Goal: Task Accomplishment & Management: Complete application form

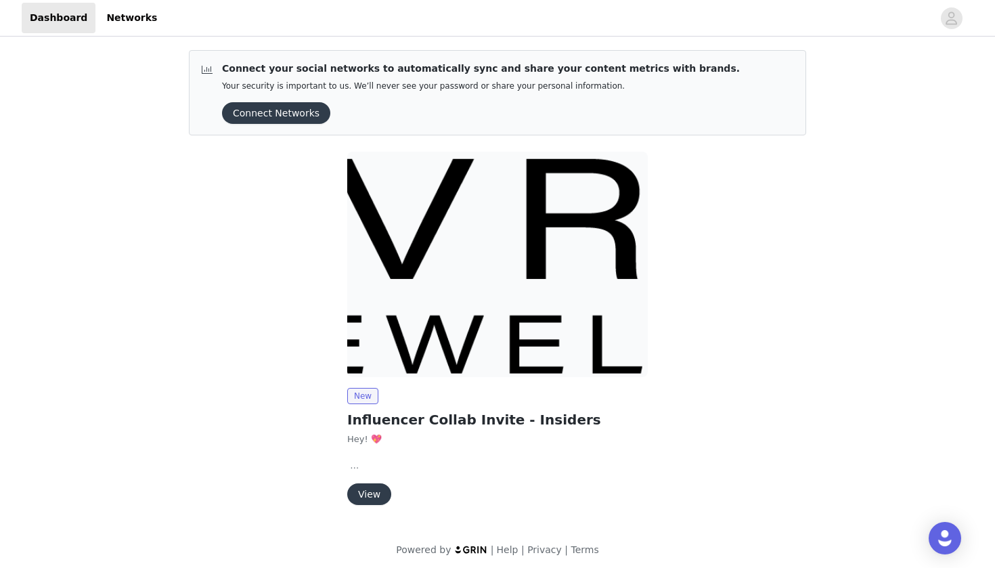
click at [372, 494] on button "View" at bounding box center [369, 495] width 44 height 22
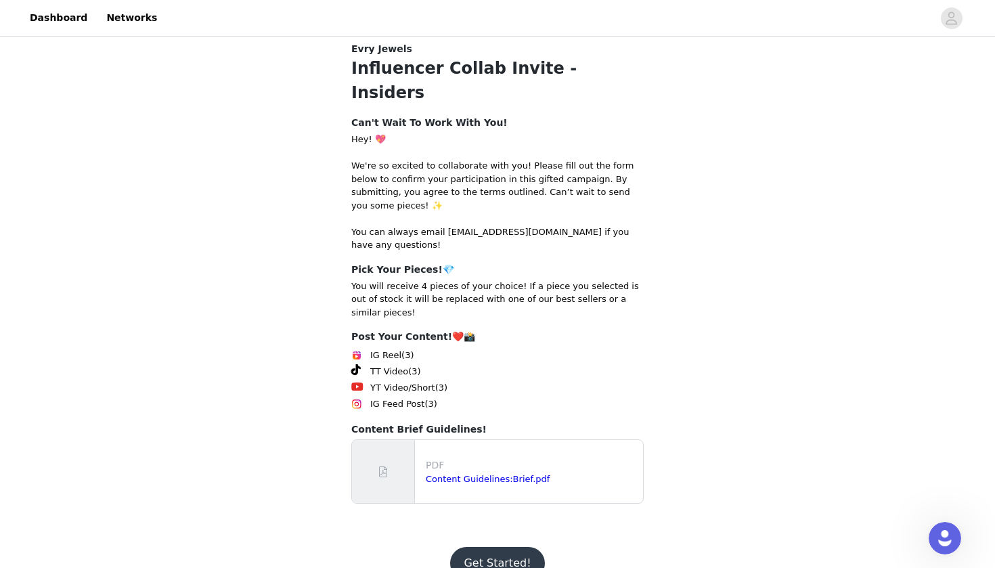
scroll to position [148, 0]
click at [448, 475] on link "Content Guidelines:Brief.pdf" at bounding box center [488, 480] width 124 height 10
click at [484, 548] on button "Get Started!" at bounding box center [497, 564] width 94 height 33
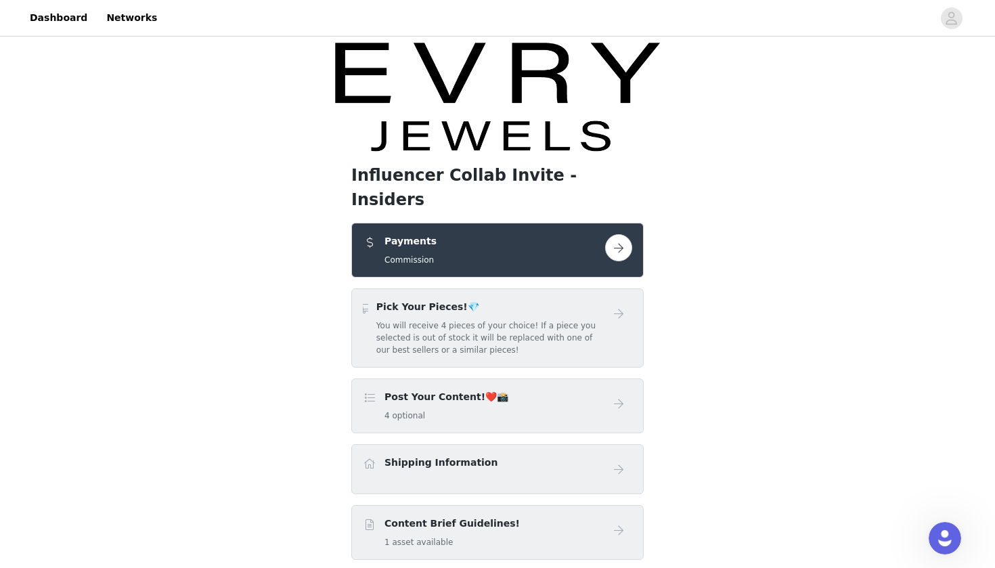
click at [409, 390] on h4 "Post Your Content!❤️📸" at bounding box center [447, 397] width 124 height 14
click at [612, 234] on button "button" at bounding box center [618, 247] width 27 height 27
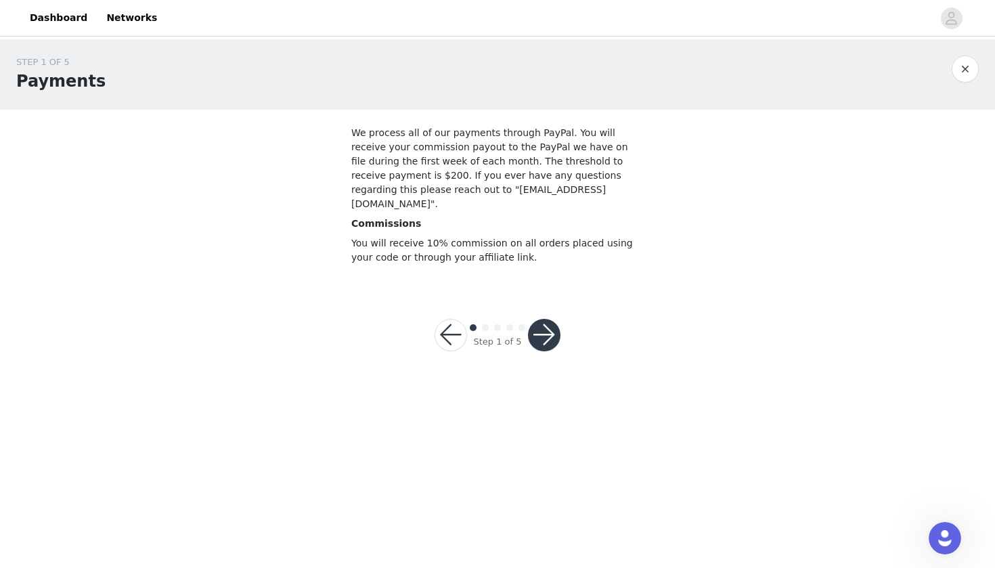
click at [540, 324] on button "button" at bounding box center [544, 335] width 33 height 33
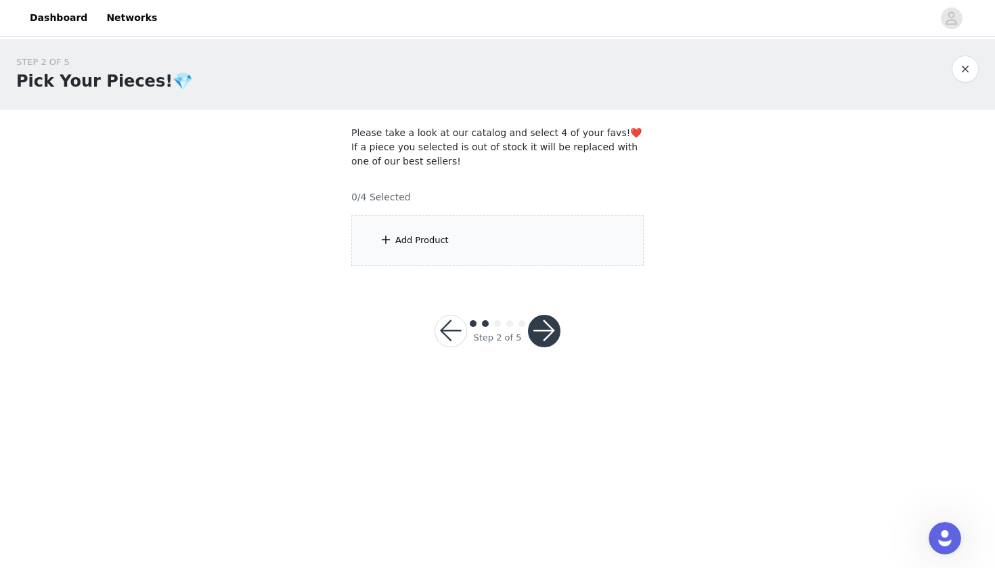
click at [504, 247] on div "Add Product" at bounding box center [497, 240] width 293 height 51
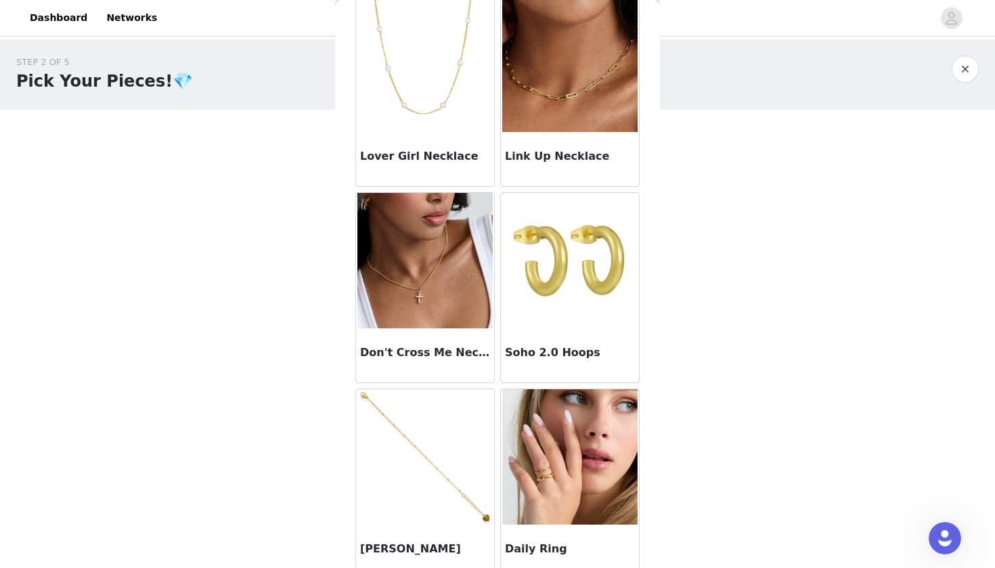
scroll to position [668, 0]
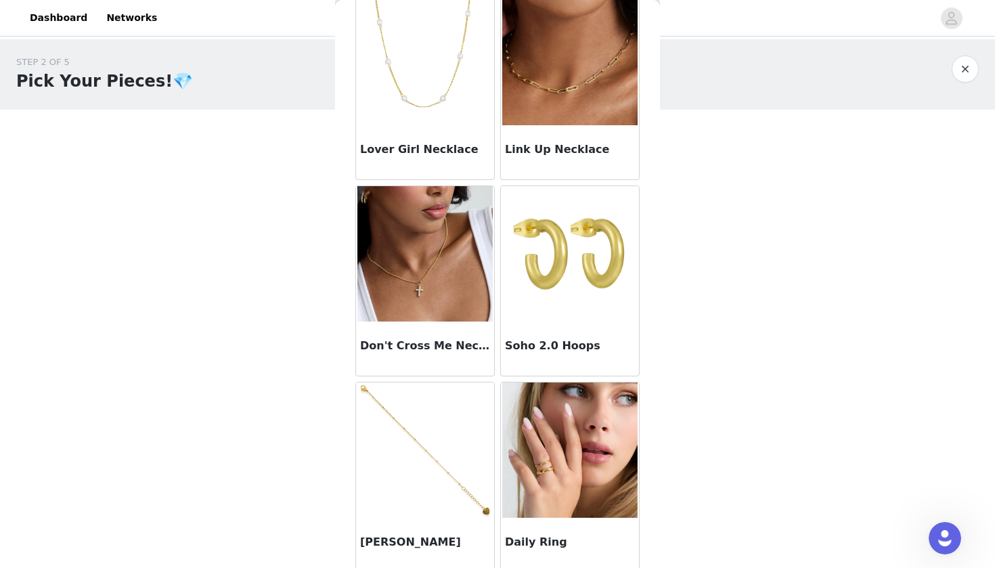
click at [568, 265] on img at bounding box center [569, 253] width 135 height 135
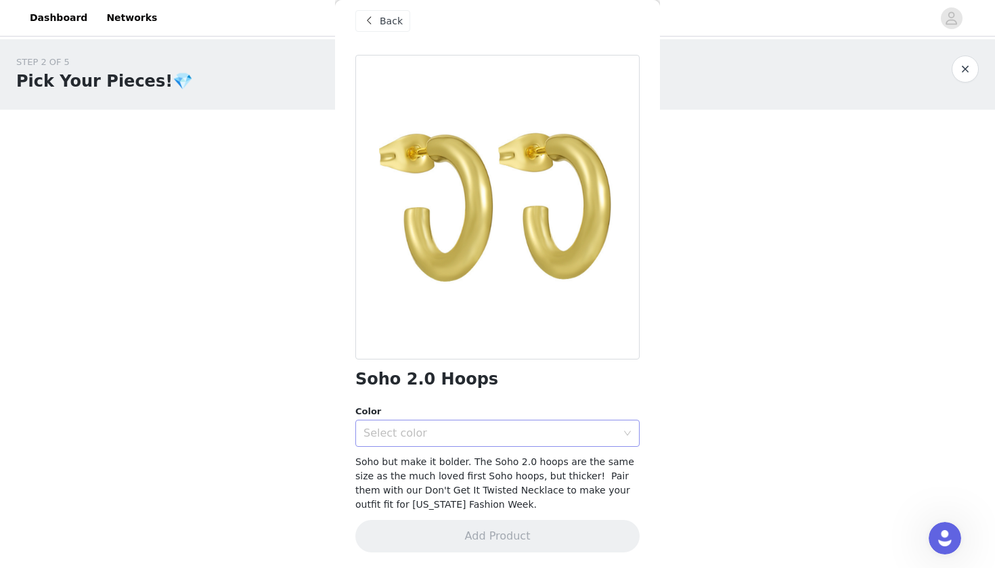
scroll to position [0, 0]
click at [541, 431] on div "Select color" at bounding box center [490, 434] width 253 height 14
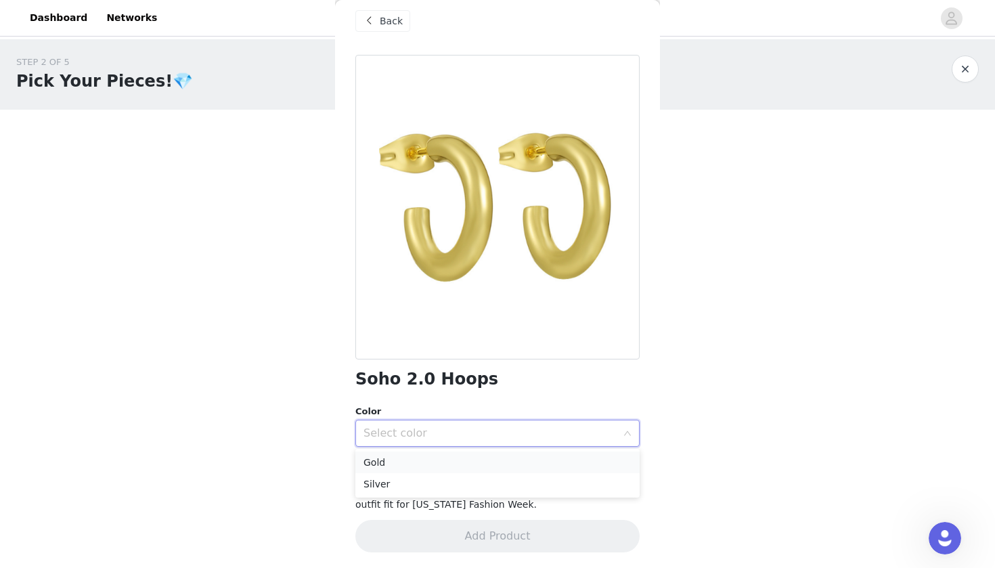
click at [528, 459] on li "Gold" at bounding box center [498, 463] width 284 height 22
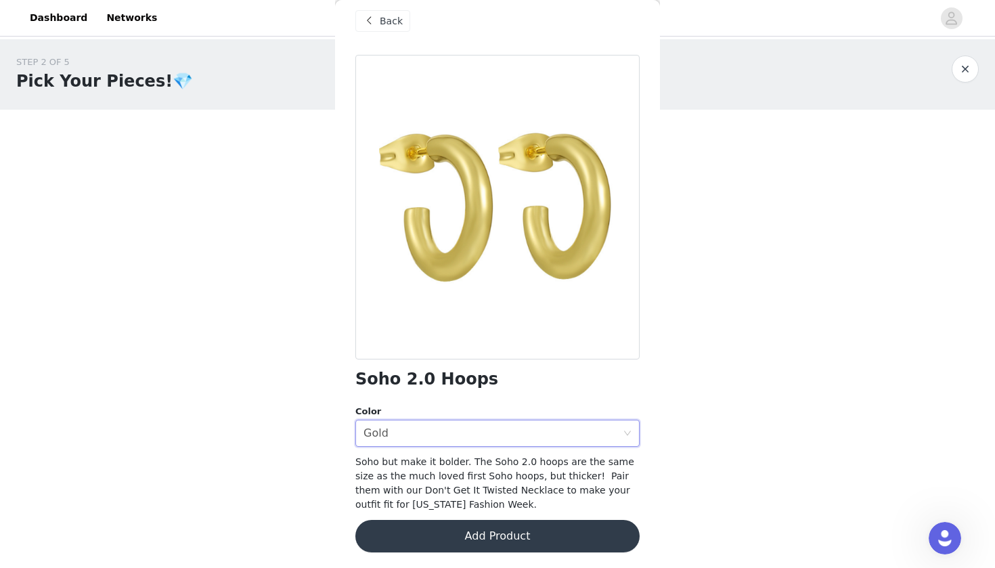
click at [559, 532] on button "Add Product" at bounding box center [498, 536] width 284 height 33
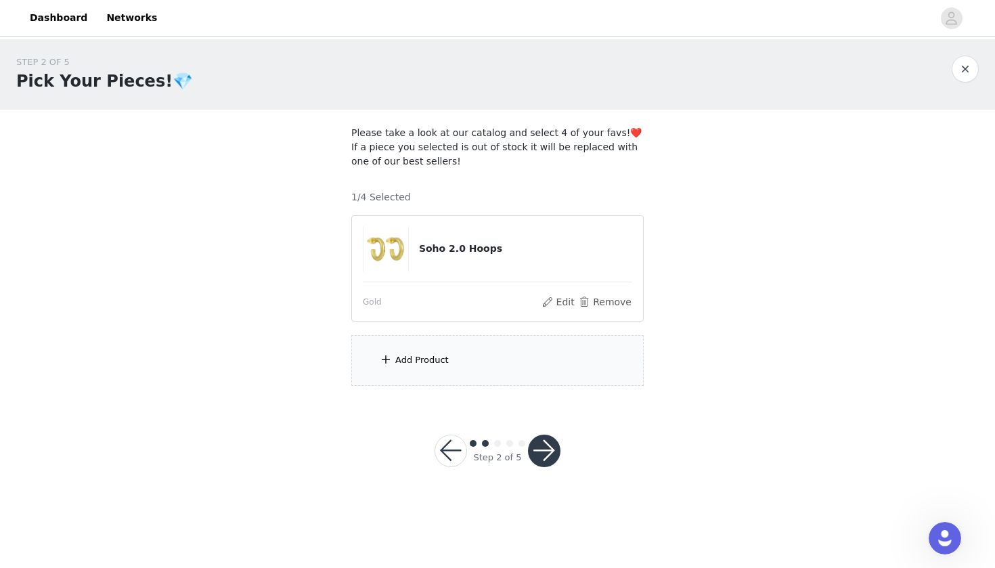
click at [490, 360] on div "Add Product" at bounding box center [497, 360] width 293 height 51
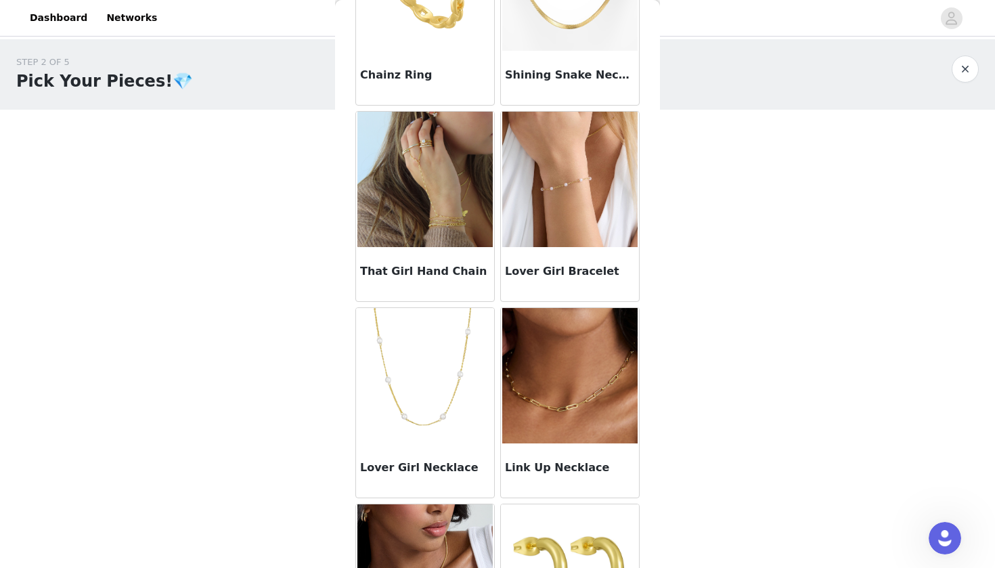
scroll to position [334, 0]
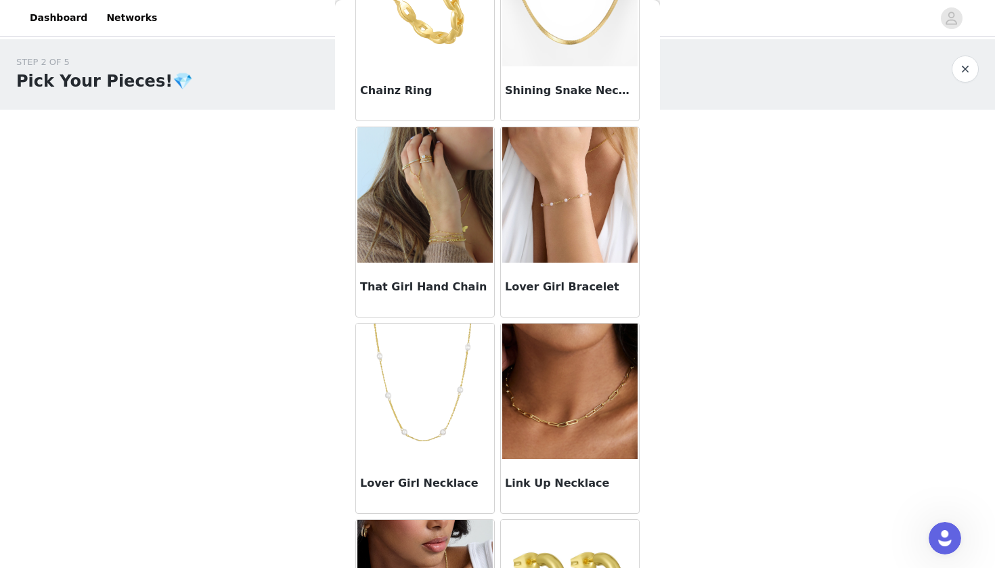
click at [437, 210] on img at bounding box center [425, 194] width 135 height 135
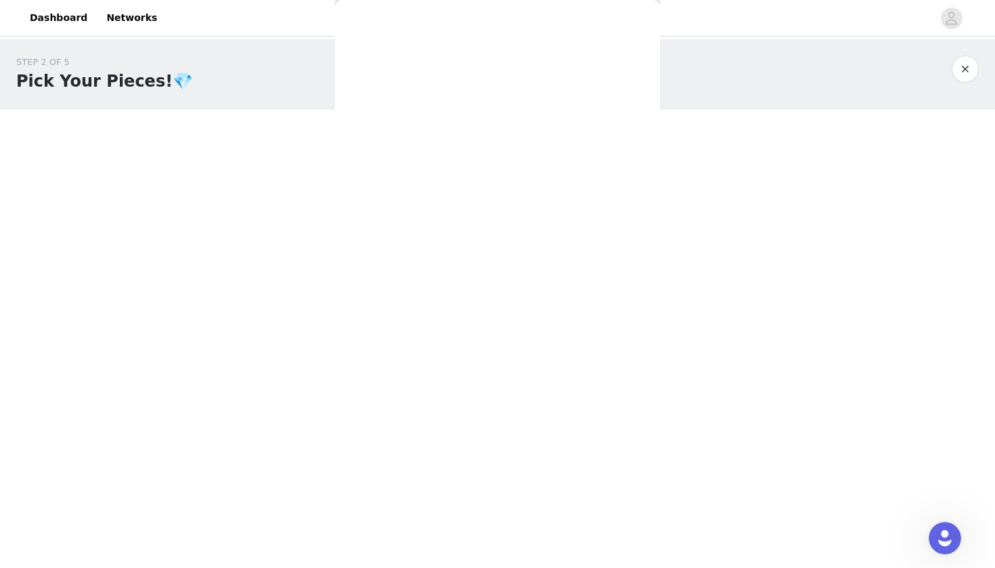
scroll to position [13, 0]
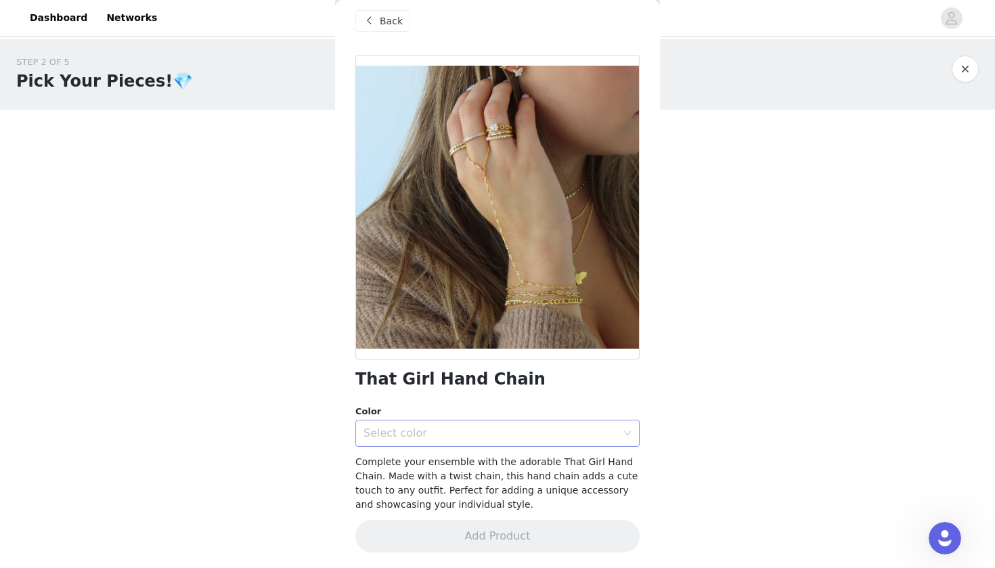
click at [439, 439] on div "Select color" at bounding box center [493, 434] width 259 height 26
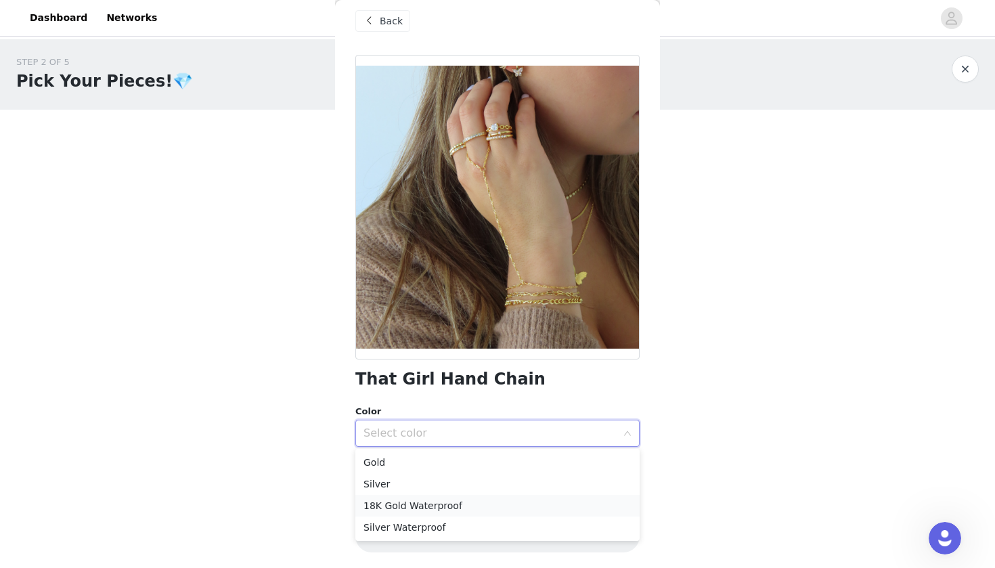
click at [431, 510] on li "18K Gold Waterproof" at bounding box center [498, 506] width 284 height 22
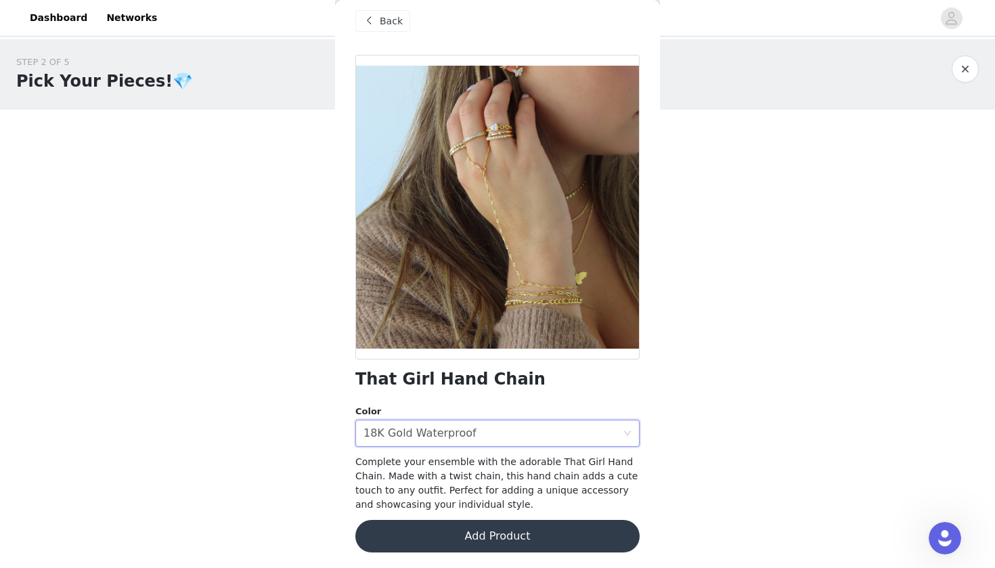
click at [484, 542] on button "Add Product" at bounding box center [498, 536] width 284 height 33
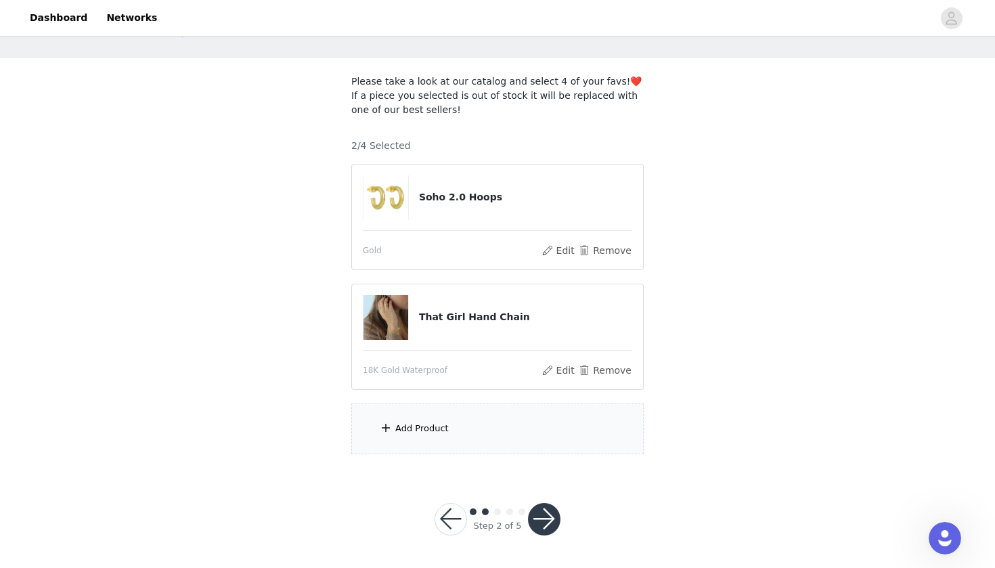
scroll to position [51, 0]
click at [446, 422] on div "Add Product" at bounding box center [497, 429] width 293 height 51
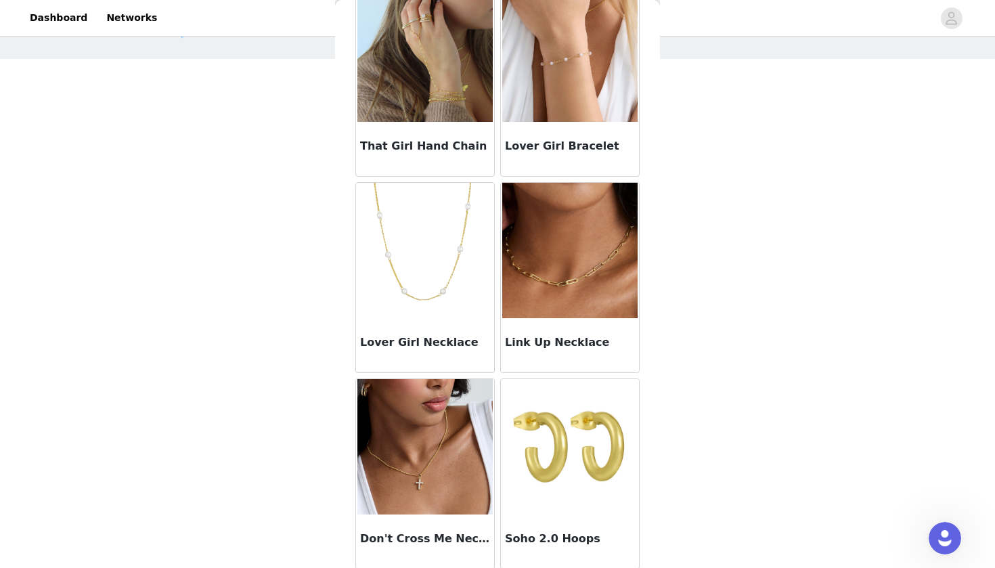
scroll to position [526, 0]
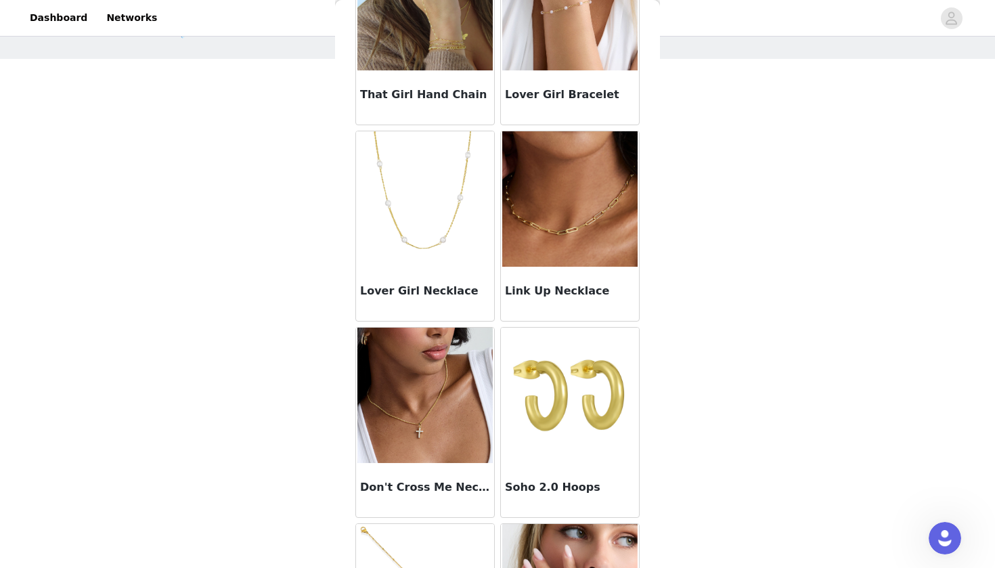
click at [420, 236] on img at bounding box center [425, 198] width 135 height 135
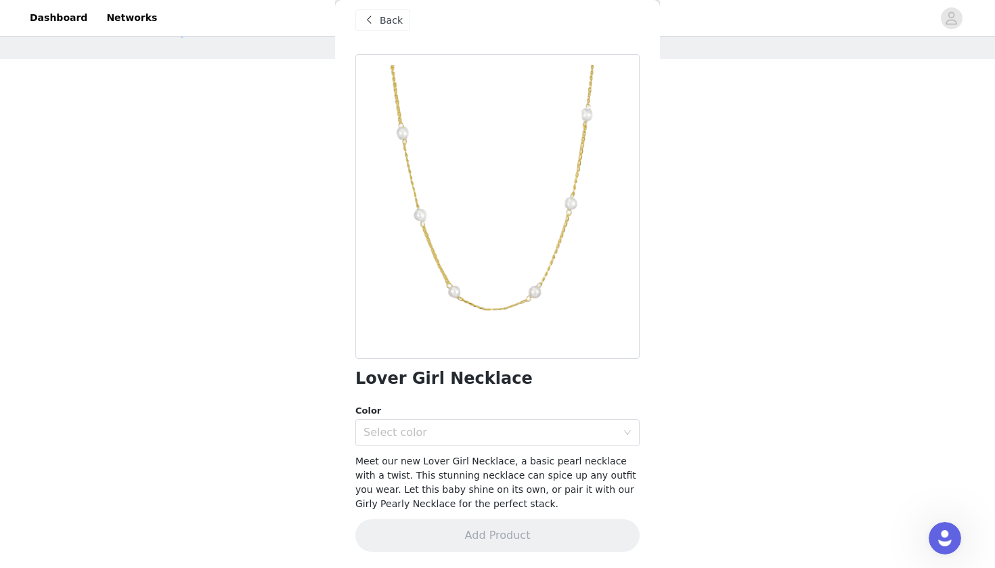
scroll to position [13, 0]
drag, startPoint x: 546, startPoint y: 326, endPoint x: 507, endPoint y: 329, distance: 39.4
click at [507, 329] on div at bounding box center [498, 207] width 284 height 305
click at [385, 26] on span "Back" at bounding box center [391, 21] width 23 height 14
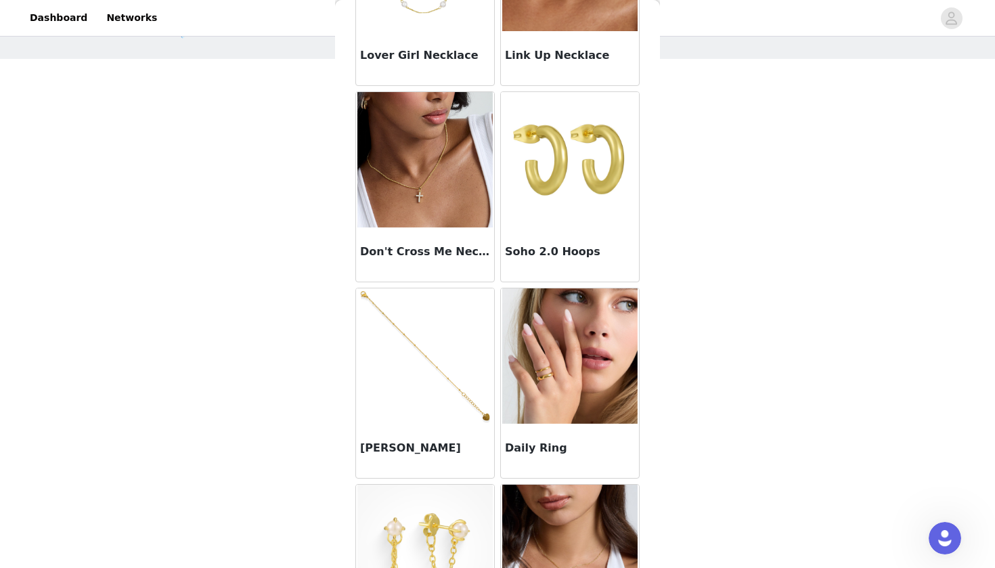
scroll to position [777, 0]
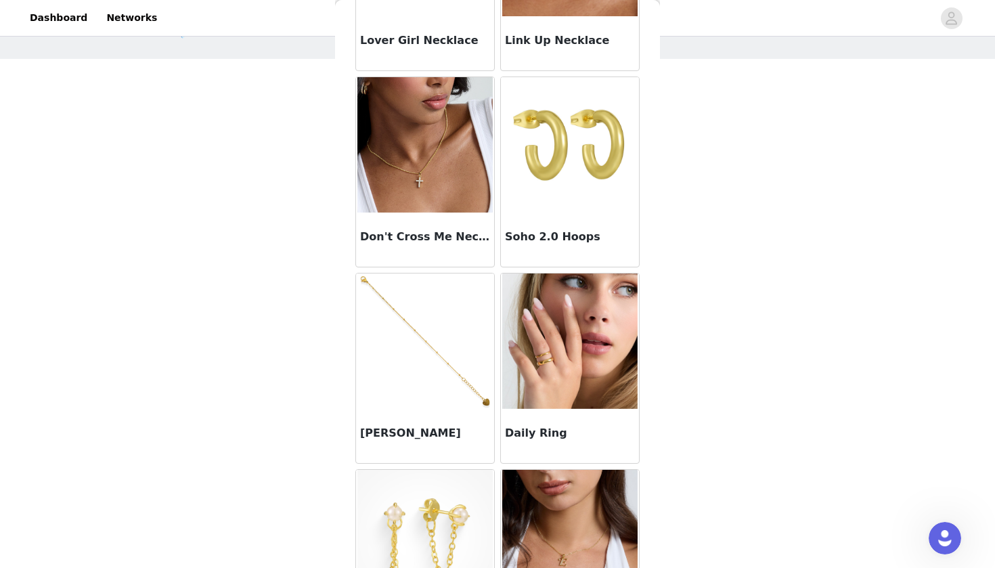
click at [566, 363] on img at bounding box center [569, 341] width 135 height 135
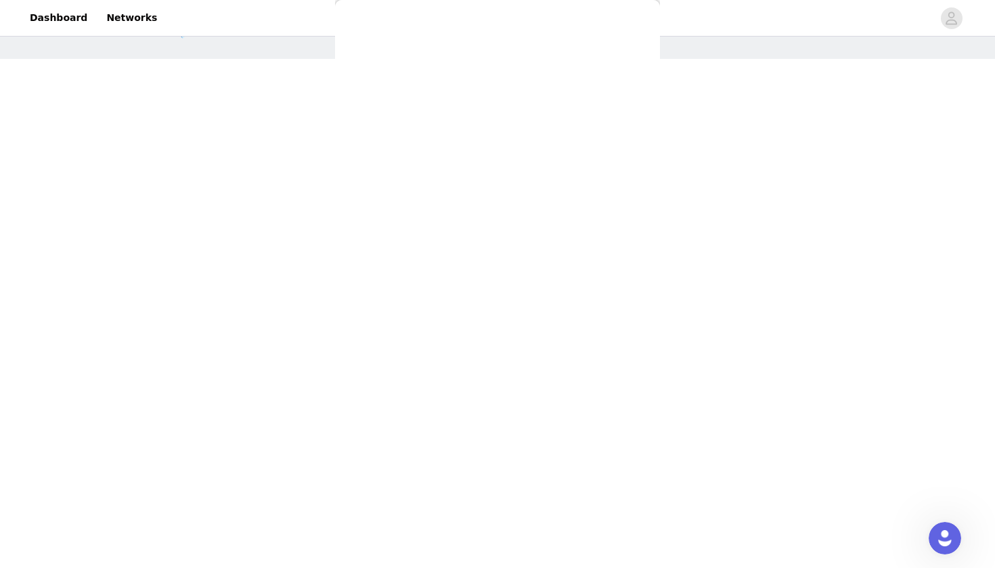
scroll to position [177, 0]
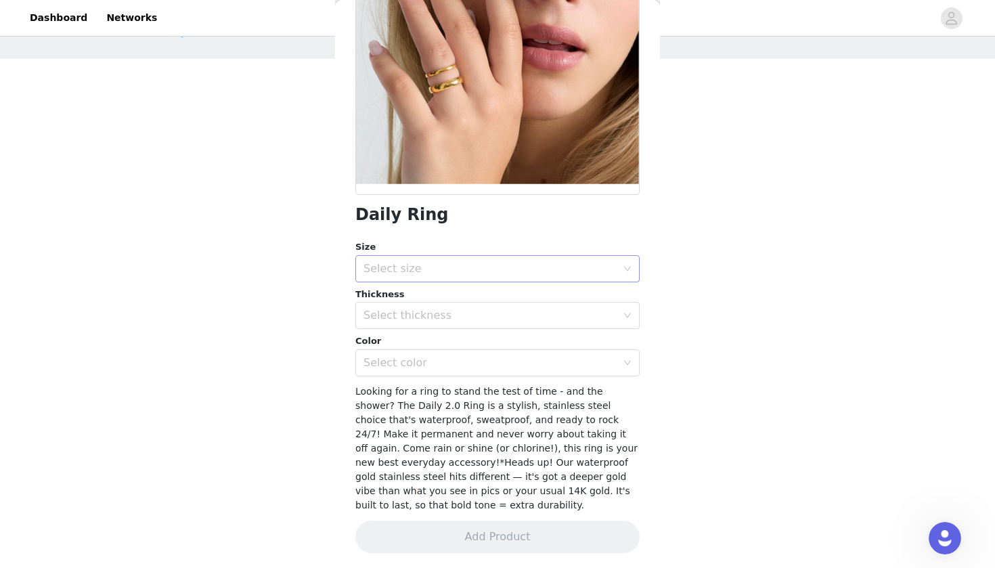
click at [486, 267] on div "Select size" at bounding box center [490, 269] width 253 height 14
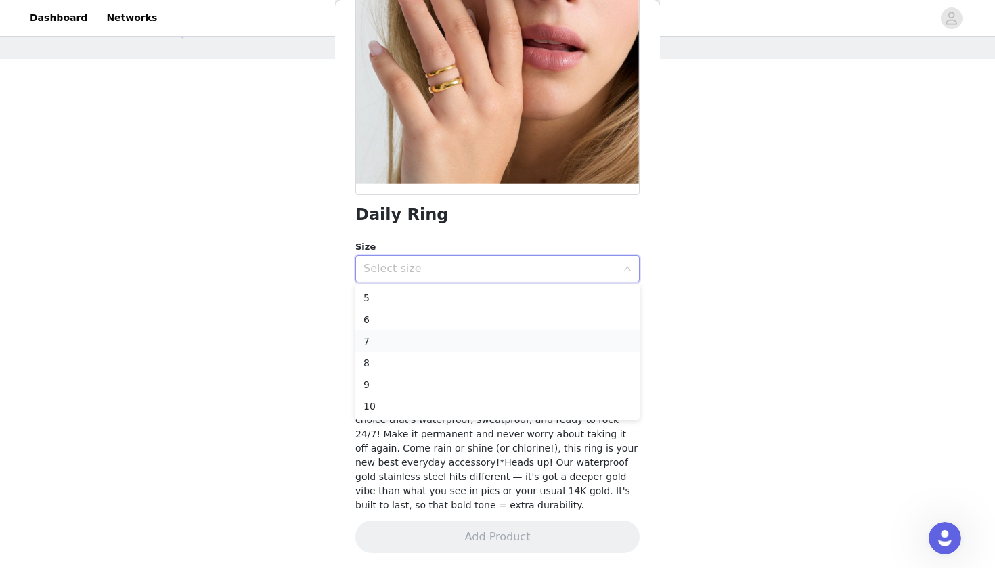
click at [458, 337] on li "7" at bounding box center [498, 341] width 284 height 22
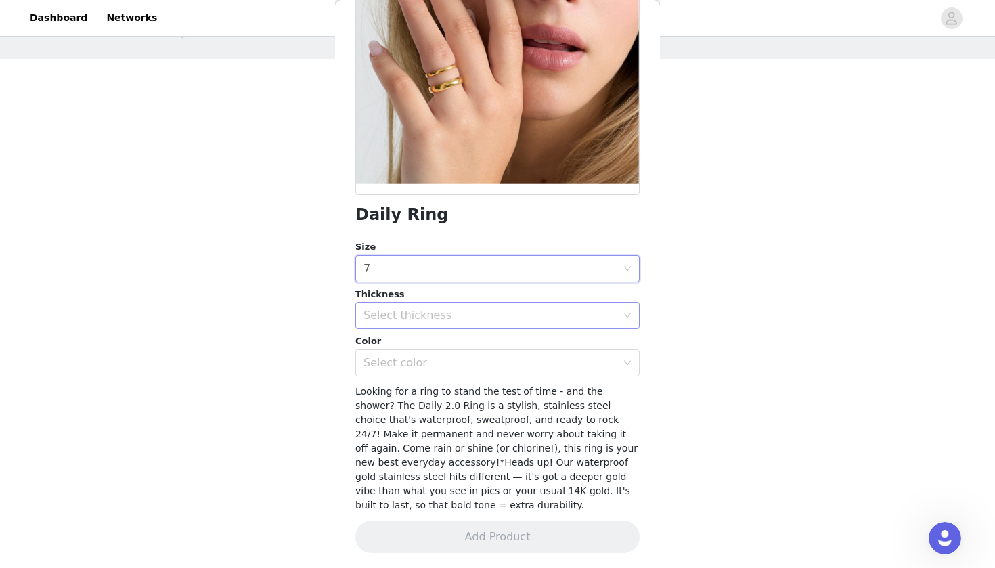
click at [440, 316] on div "Select thickness" at bounding box center [490, 316] width 253 height 14
click at [447, 369] on li "4MM" at bounding box center [498, 367] width 284 height 22
click at [447, 369] on div "Select color" at bounding box center [493, 363] width 259 height 26
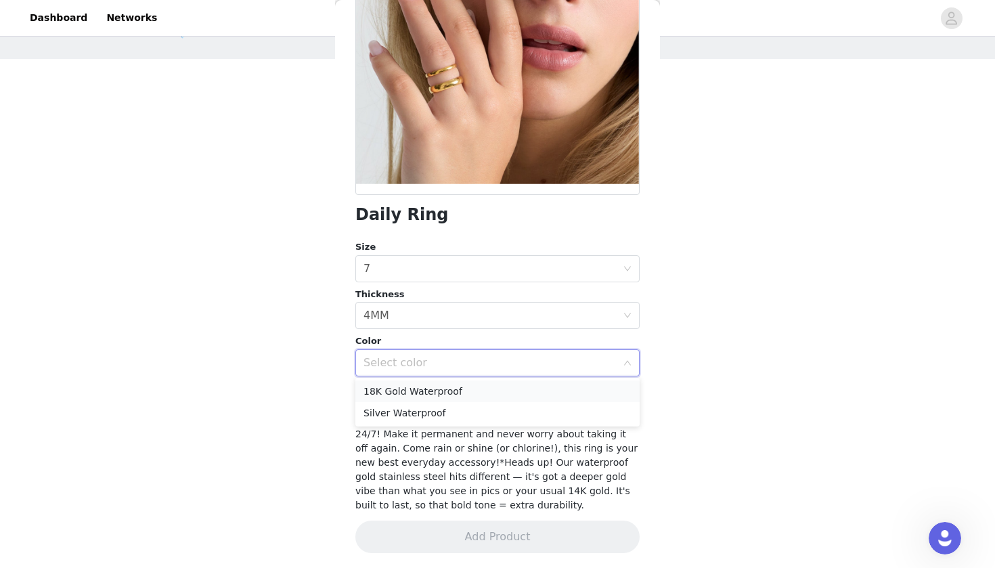
click at [450, 391] on li "18K Gold Waterproof" at bounding box center [498, 392] width 284 height 22
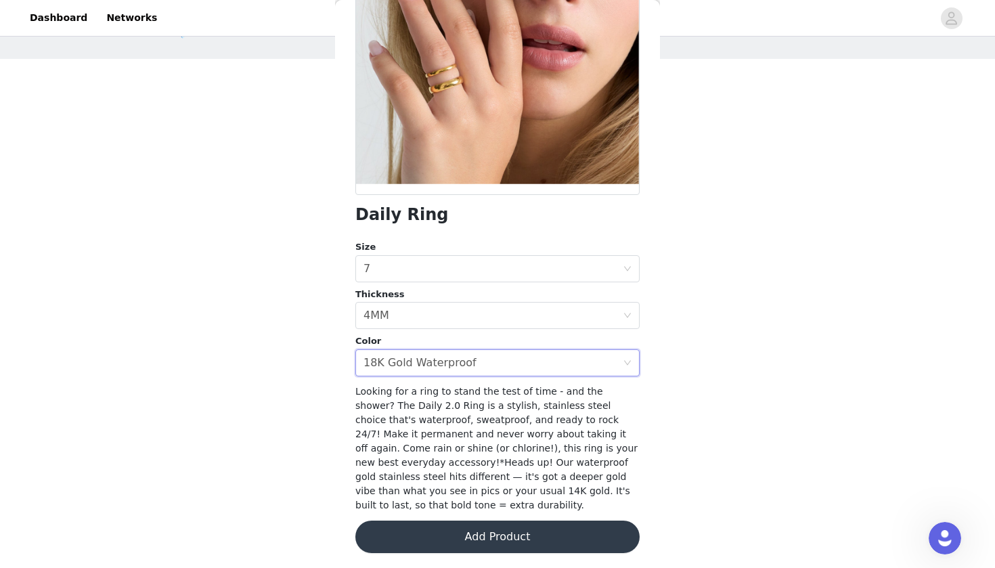
click at [563, 538] on button "Add Product" at bounding box center [498, 537] width 284 height 33
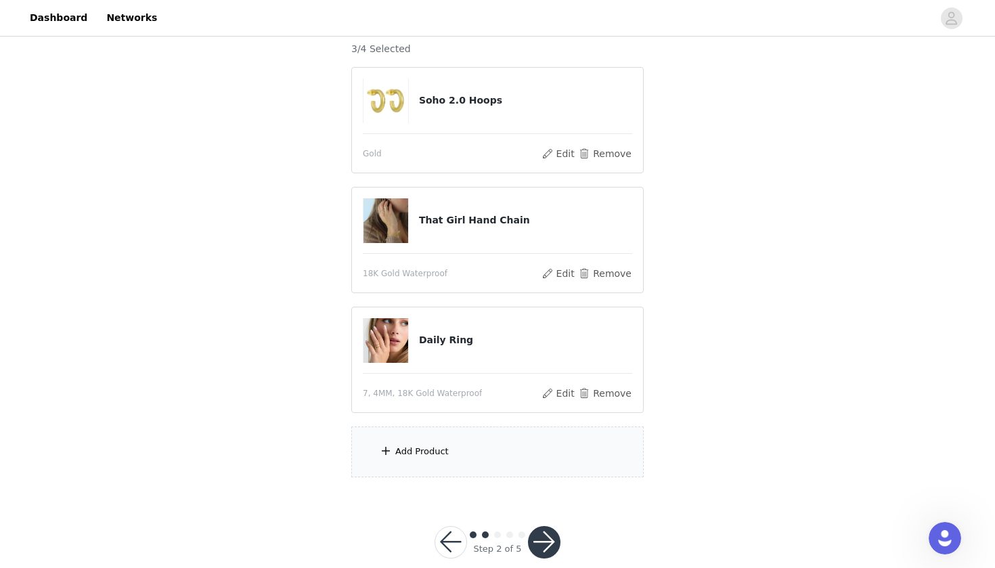
scroll to position [149, 0]
click at [572, 444] on div "Add Product" at bounding box center [497, 451] width 293 height 51
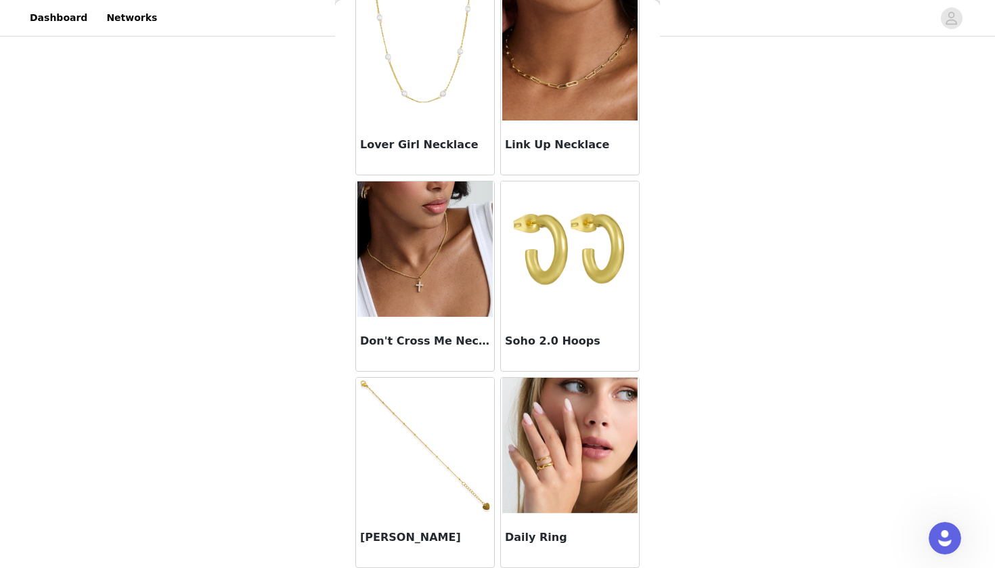
scroll to position [674, 0]
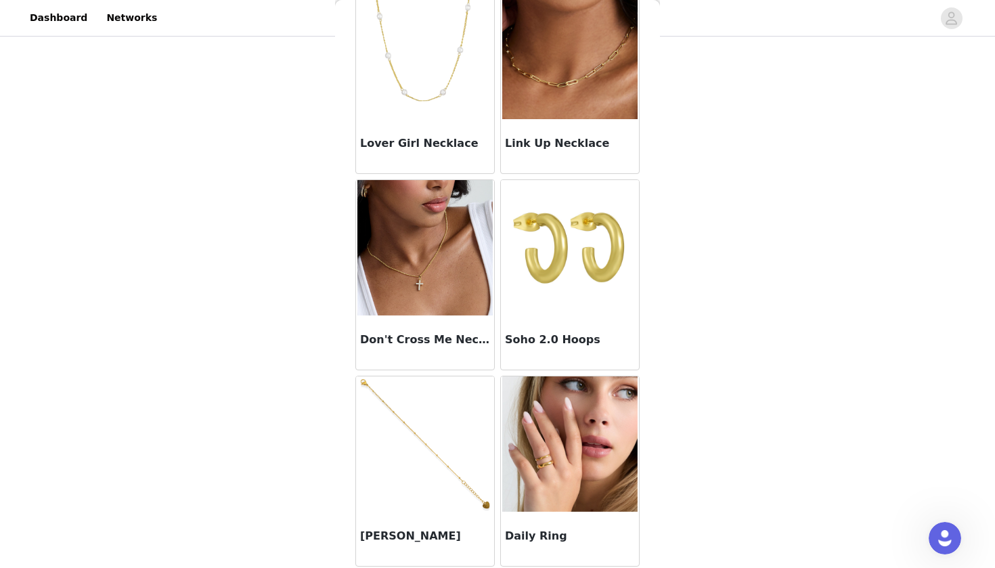
click at [458, 304] on img at bounding box center [425, 247] width 135 height 135
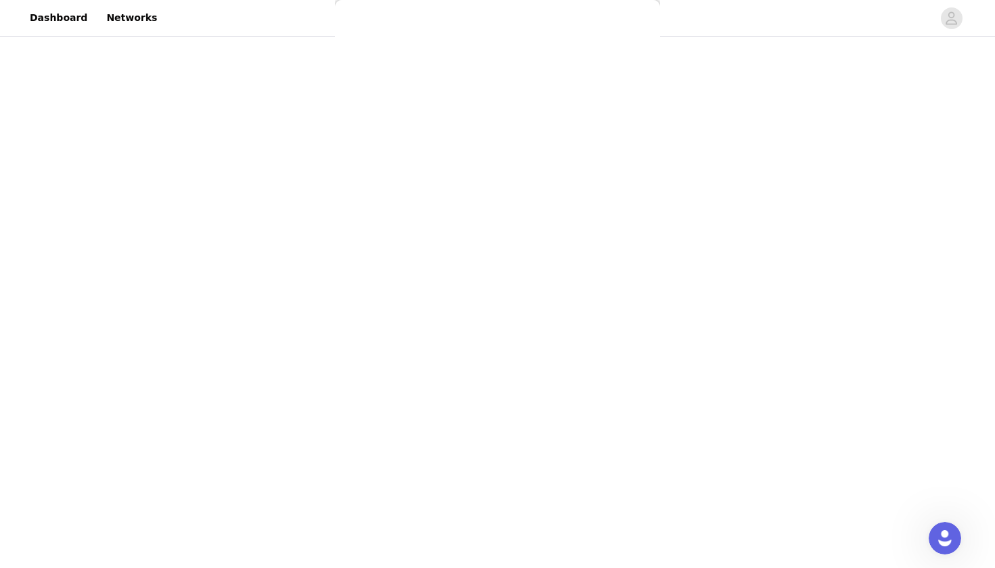
scroll to position [13, 0]
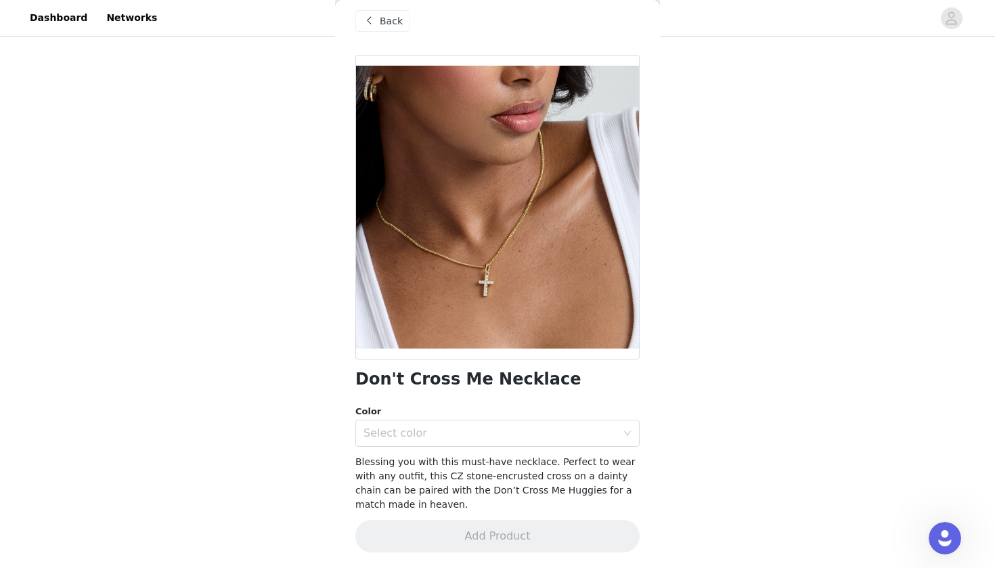
click at [395, 25] on span "Back" at bounding box center [391, 21] width 23 height 14
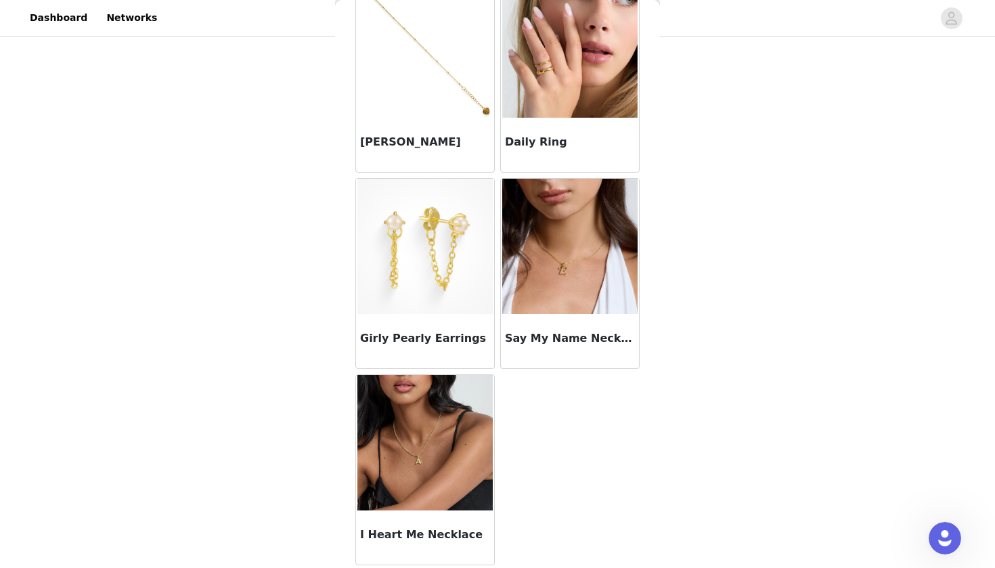
scroll to position [1068, 0]
click at [417, 461] on img at bounding box center [425, 442] width 135 height 135
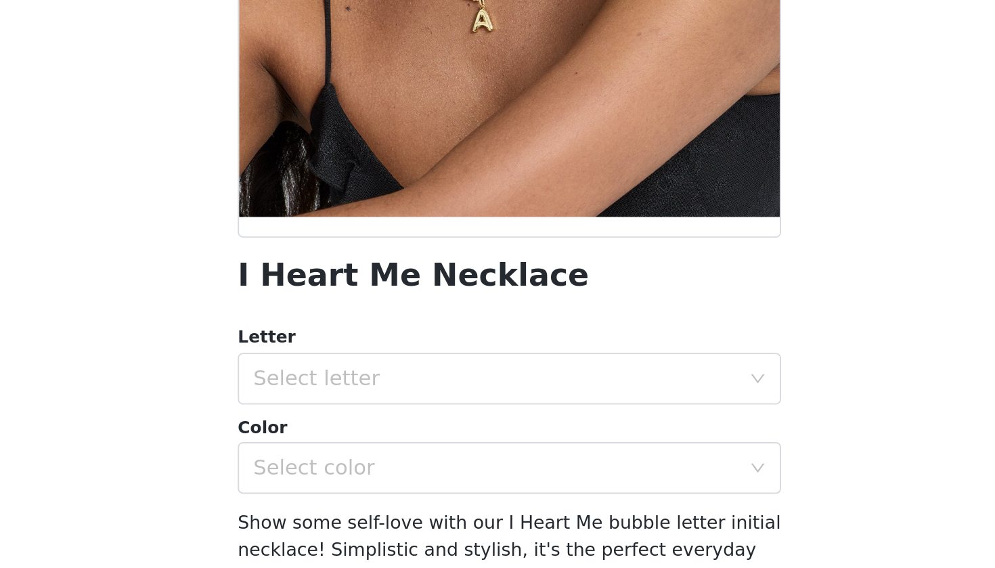
scroll to position [135, 0]
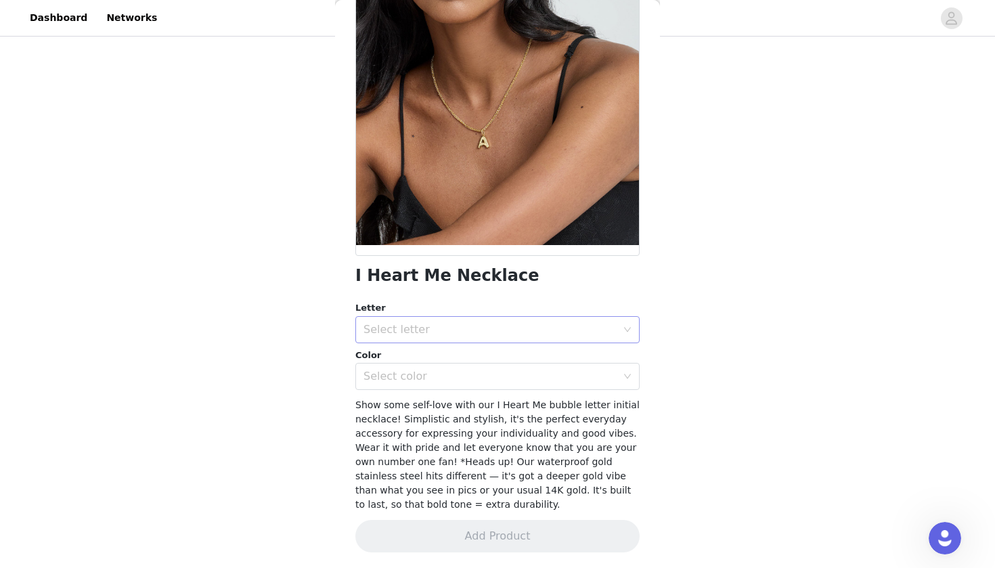
click at [485, 323] on div "Select letter" at bounding box center [490, 330] width 253 height 14
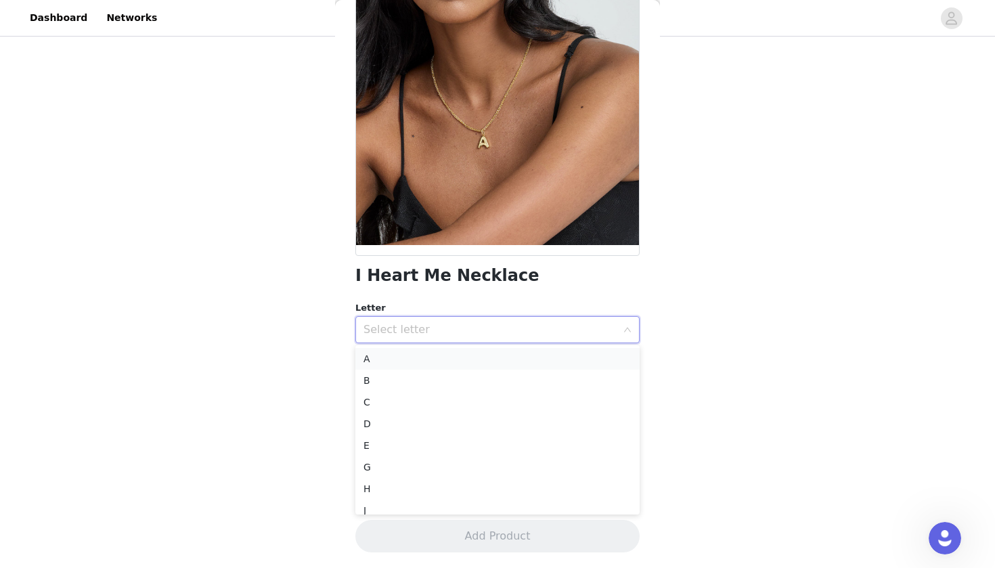
click at [465, 360] on li "A" at bounding box center [498, 359] width 284 height 22
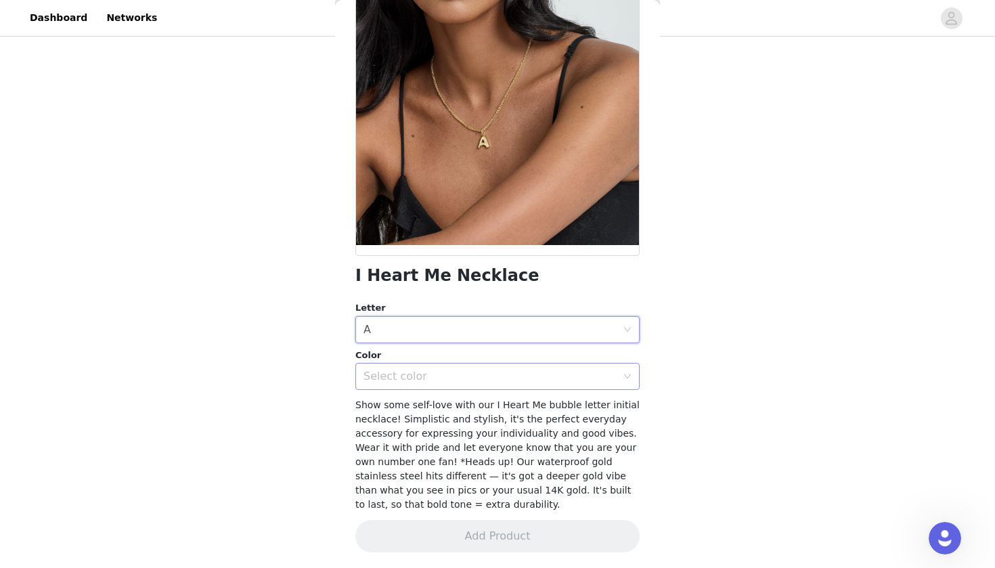
click at [462, 377] on div "Select color" at bounding box center [490, 377] width 253 height 14
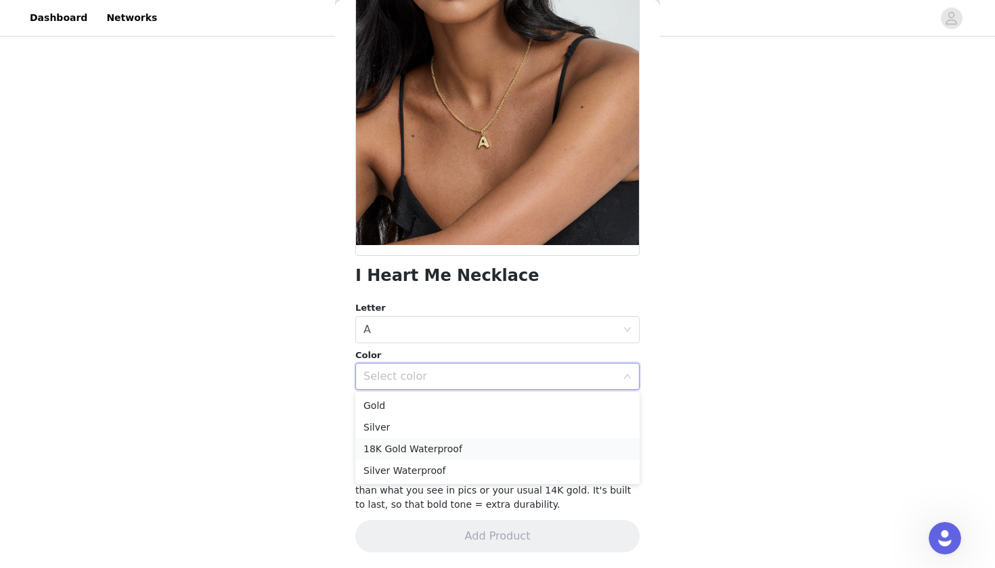
click at [451, 449] on li "18K Gold Waterproof" at bounding box center [498, 449] width 284 height 22
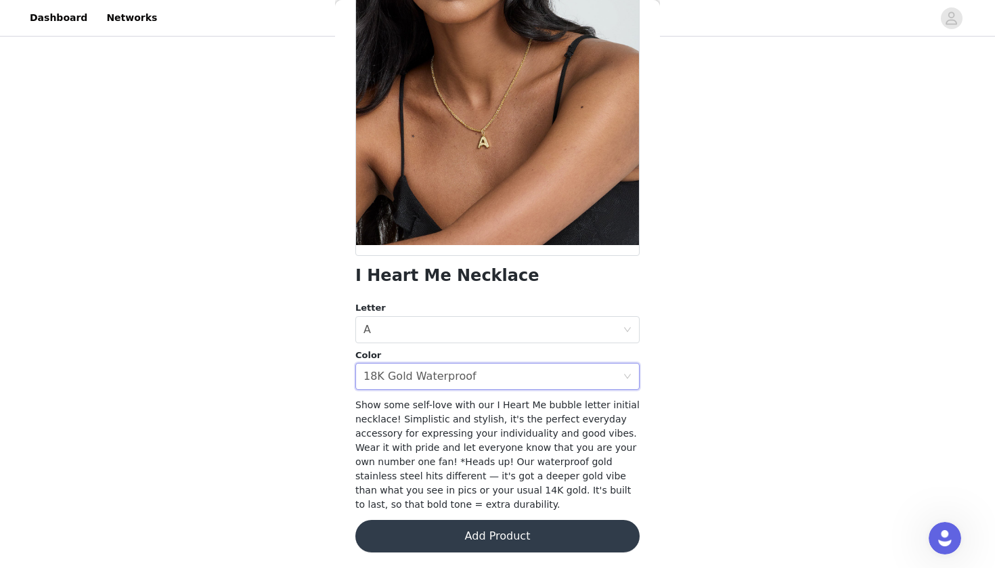
click at [460, 538] on button "Add Product" at bounding box center [498, 536] width 284 height 33
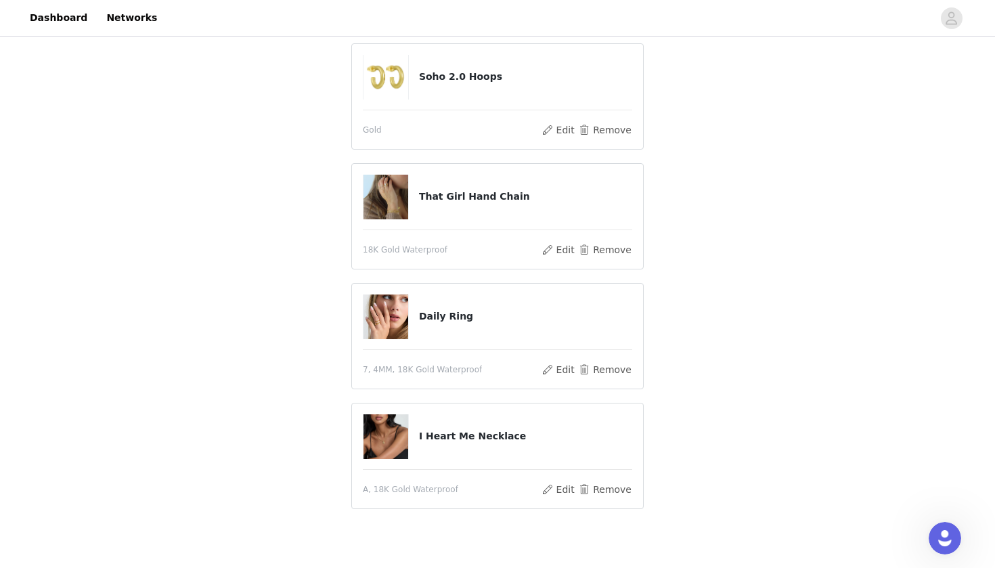
click at [440, 442] on h4 "I Heart Me Necklace" at bounding box center [525, 436] width 213 height 14
click at [573, 490] on button "Edit" at bounding box center [558, 489] width 35 height 16
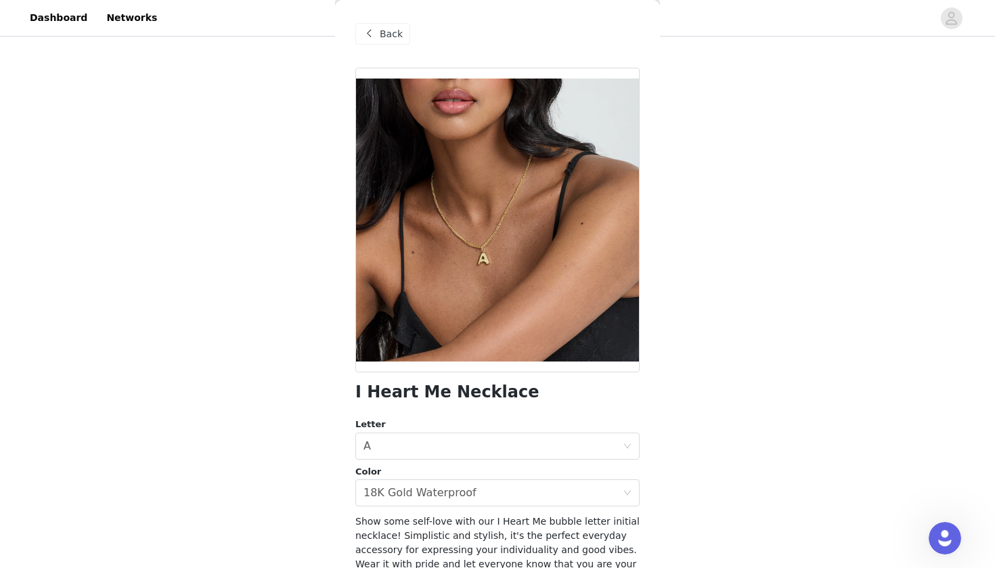
scroll to position [0, 0]
click at [371, 22] on div "Back" at bounding box center [498, 34] width 284 height 68
click at [376, 32] on span at bounding box center [369, 34] width 16 height 16
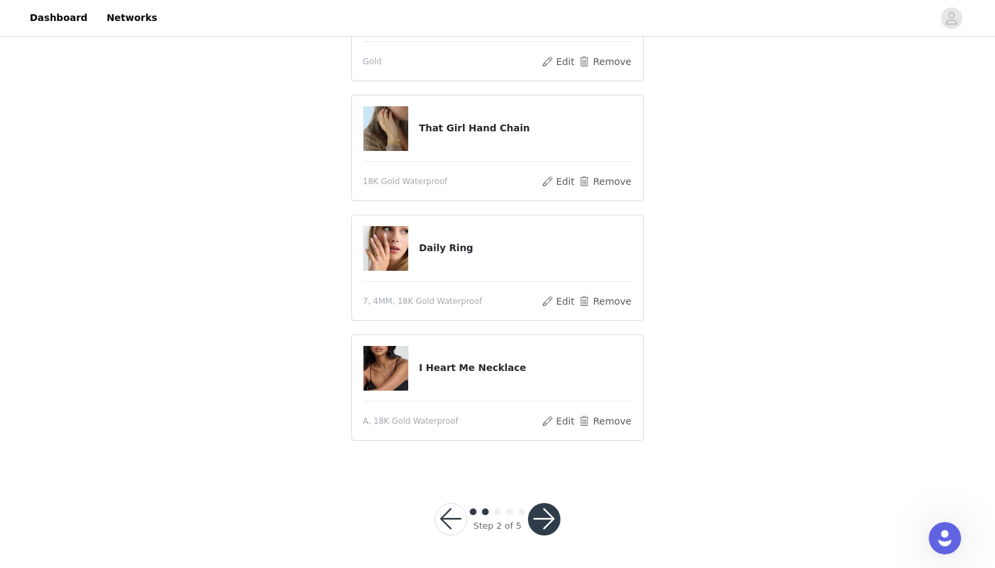
scroll to position [203, 0]
click at [552, 523] on button "button" at bounding box center [544, 520] width 33 height 33
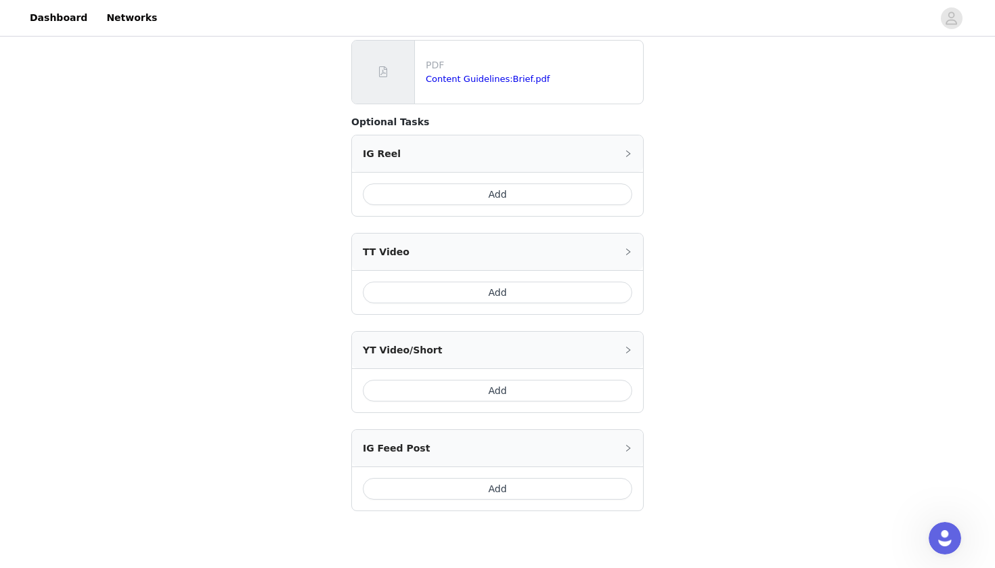
scroll to position [574, 0]
click at [567, 280] on button "Add" at bounding box center [498, 291] width 270 height 22
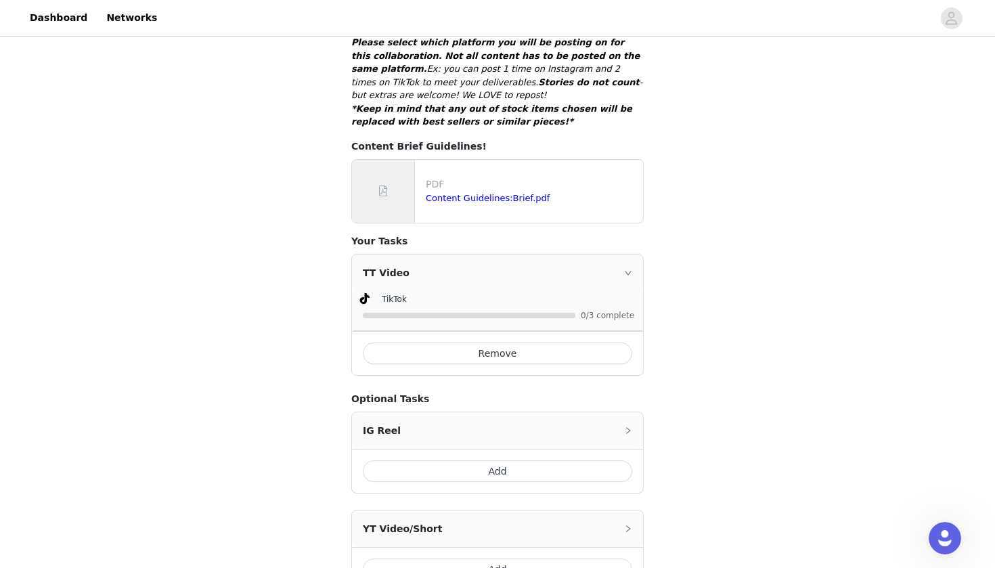
scroll to position [450, 0]
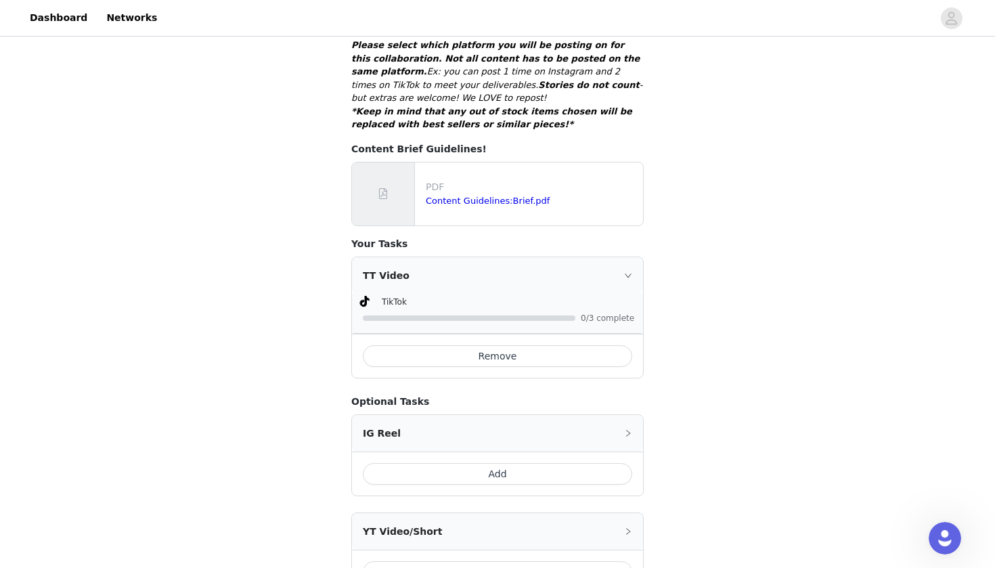
click at [626, 272] on icon "icon: right" at bounding box center [628, 276] width 8 height 8
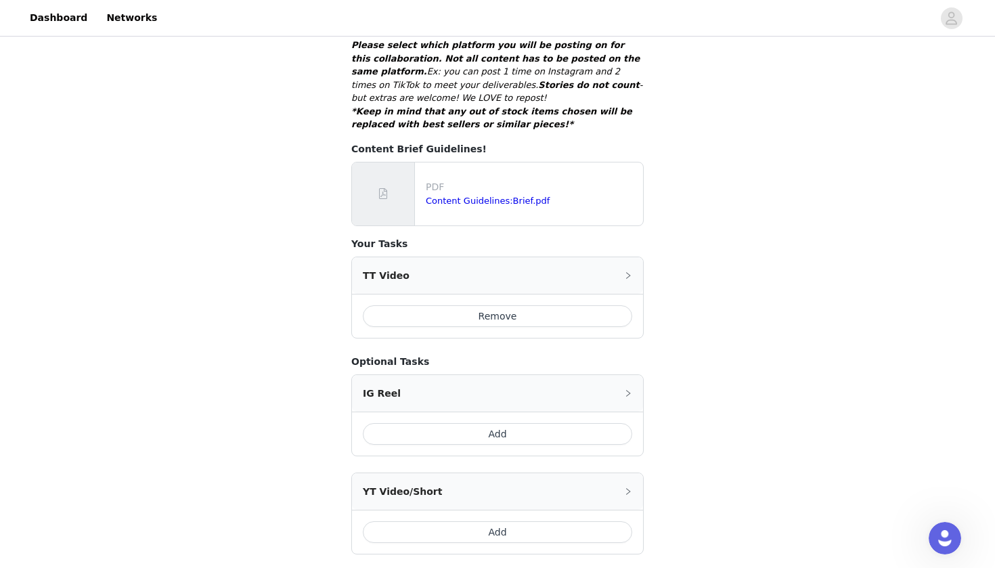
click at [626, 272] on icon "icon: right" at bounding box center [628, 276] width 8 height 8
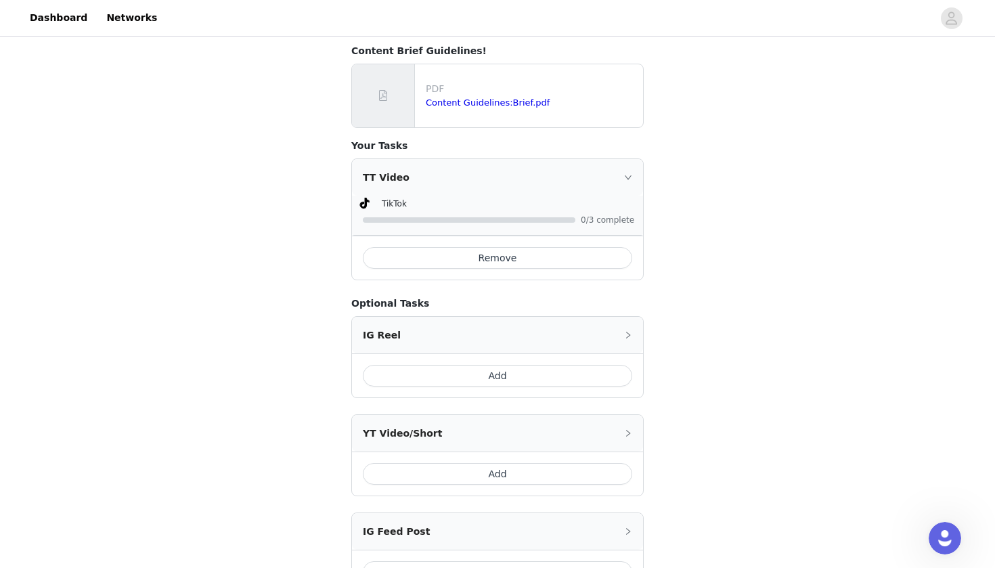
scroll to position [549, 0]
click at [622, 316] on div "IG Reel" at bounding box center [497, 334] width 291 height 37
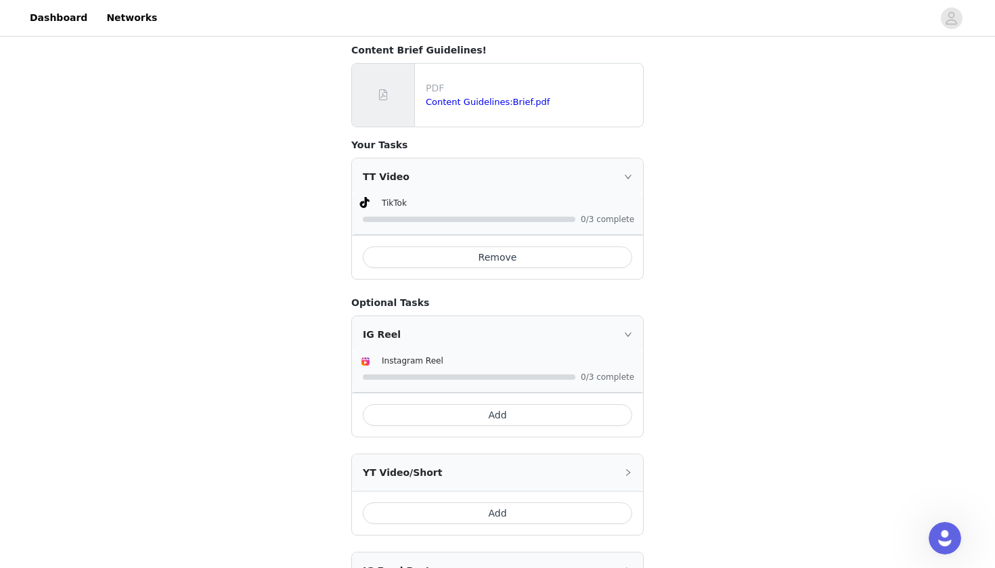
click at [625, 330] on icon "icon: right" at bounding box center [628, 334] width 8 height 8
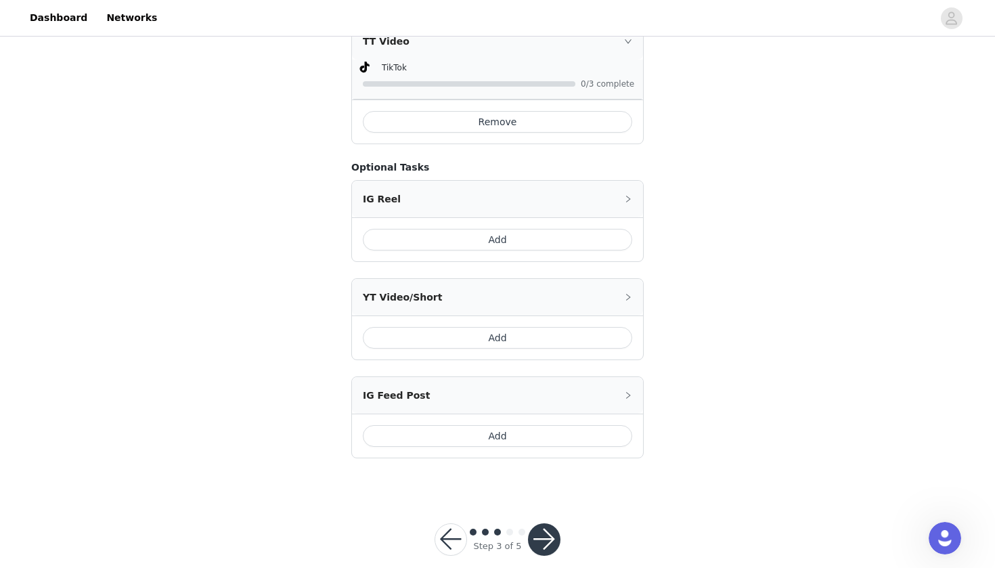
scroll to position [683, 0]
click at [547, 524] on button "button" at bounding box center [544, 540] width 33 height 33
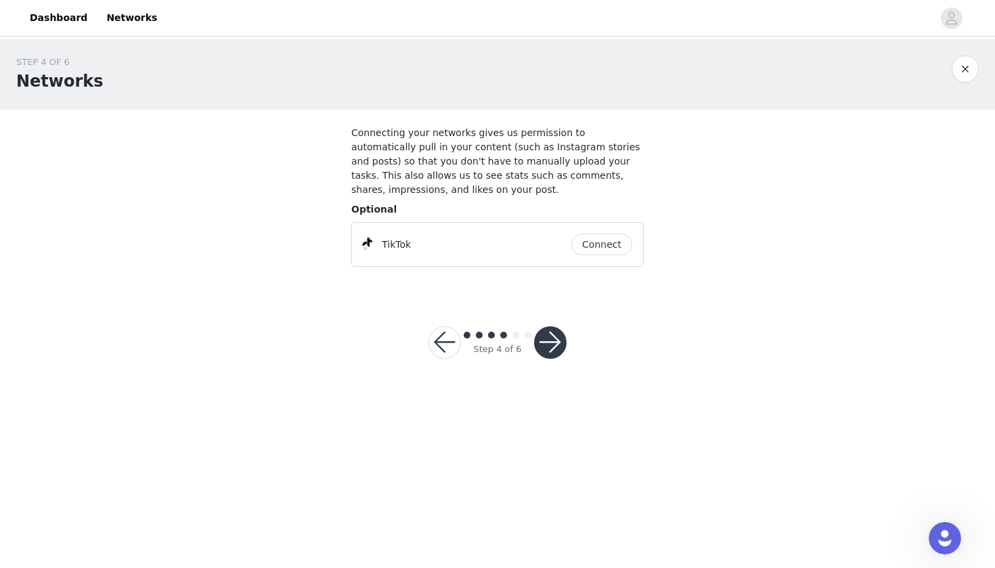
click at [605, 247] on button "Connect" at bounding box center [602, 245] width 61 height 22
click at [547, 347] on button "button" at bounding box center [550, 342] width 33 height 33
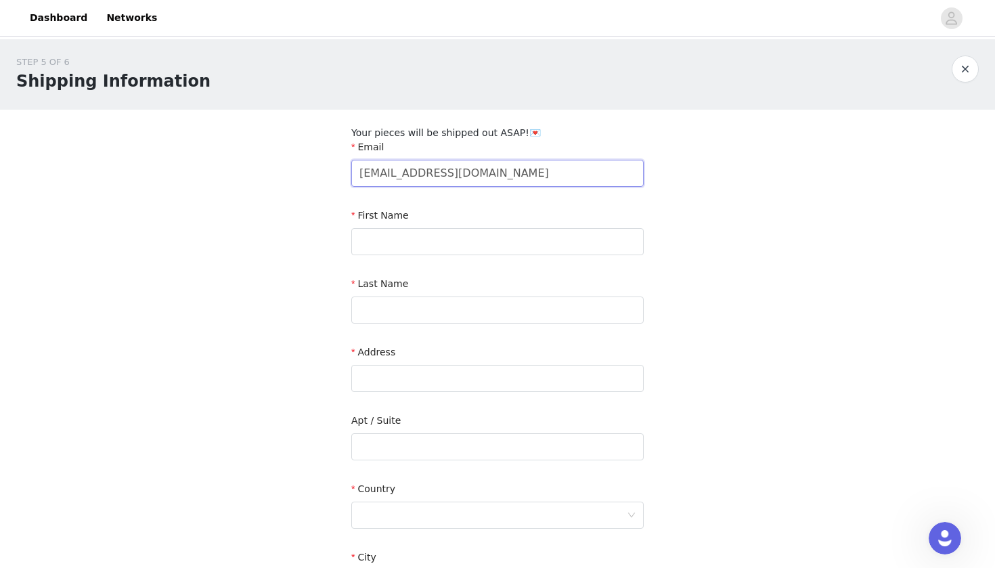
type input "[EMAIL_ADDRESS][DOMAIN_NAME]"
click at [514, 225] on div "First Name" at bounding box center [497, 219] width 293 height 20
type input "[PERSON_NAME]"
type input "Fair"
click at [400, 442] on input "text" at bounding box center [497, 446] width 293 height 27
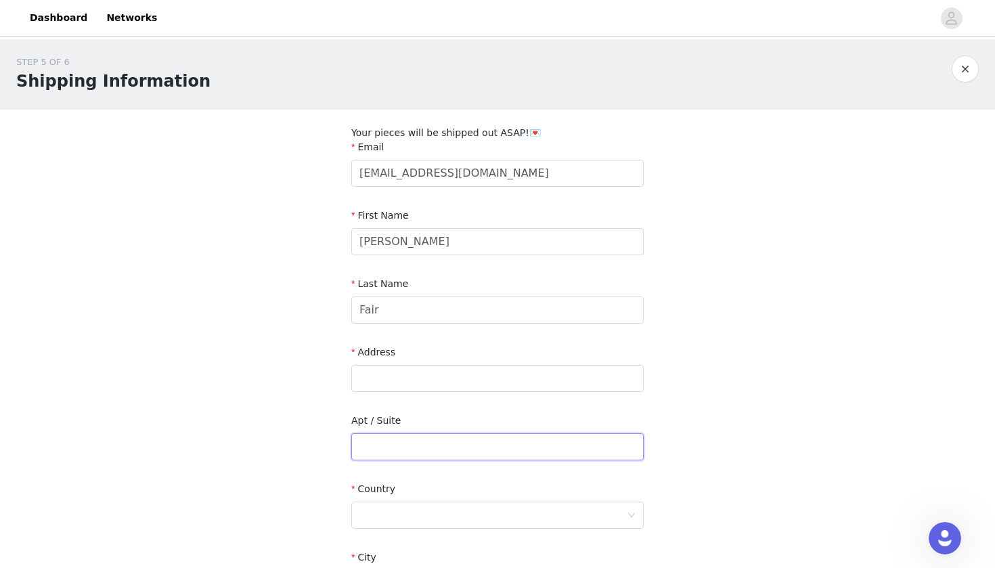
type input "n"
click at [391, 384] on input "text" at bounding box center [497, 378] width 293 height 27
type input "100 [PERSON_NAME] [PERSON_NAME]"
drag, startPoint x: 671, startPoint y: 4, endPoint x: 424, endPoint y: 450, distance: 510.2
click at [424, 450] on input "text" at bounding box center [497, 446] width 293 height 27
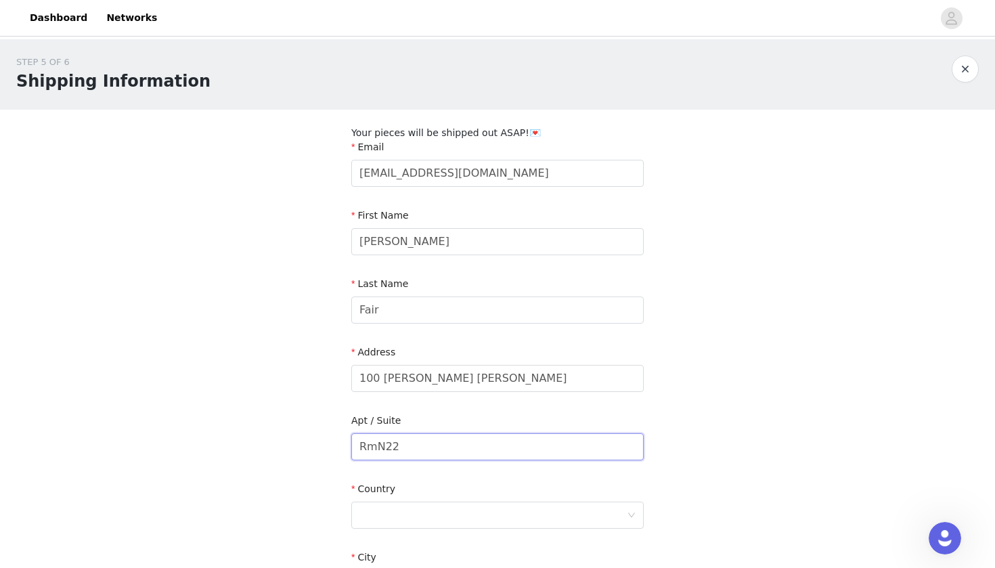
type input "RmN22"
click at [701, 450] on div "STEP 5 OF 6 Shipping Information Your pieces will be shipped out ASAP!💌 Email […" at bounding box center [497, 405] width 995 height 733
click at [484, 376] on input "100 [PERSON_NAME] [PERSON_NAME]" at bounding box center [497, 378] width 293 height 27
type input "100 [PERSON_NAME] [PERSON_NAME]"
click at [712, 394] on div "STEP 5 OF 6 Shipping Information Your pieces will be shipped out ASAP!💌 Email […" at bounding box center [497, 405] width 995 height 733
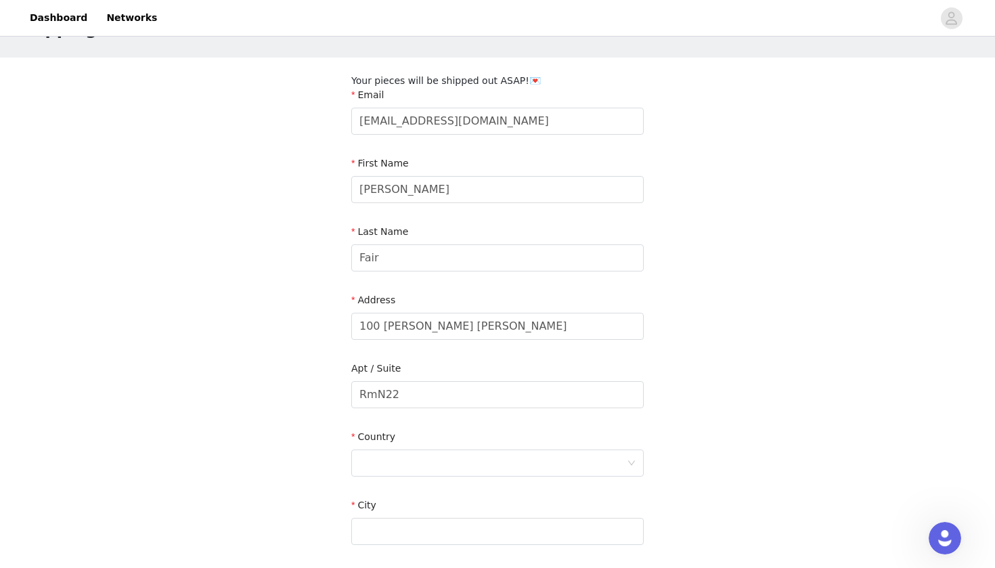
scroll to position [71, 0]
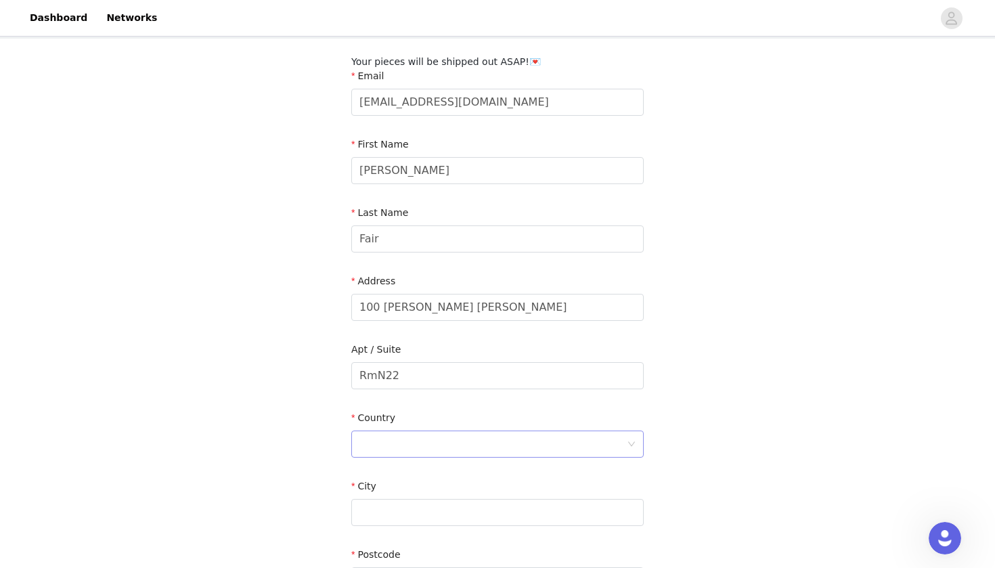
click at [479, 443] on div at bounding box center [493, 444] width 267 height 26
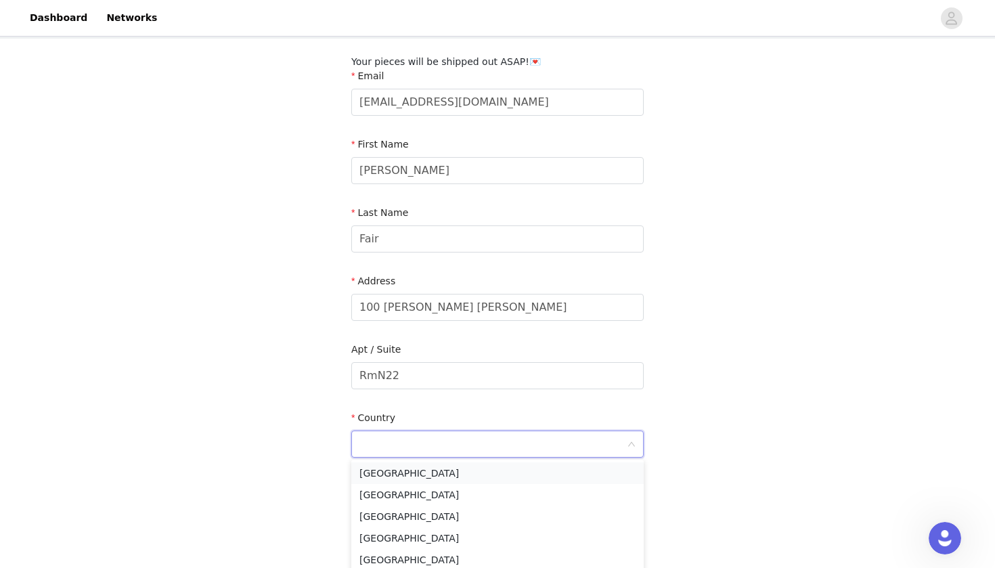
scroll to position [2, 0]
click at [469, 478] on li "[GEOGRAPHIC_DATA]" at bounding box center [497, 471] width 293 height 22
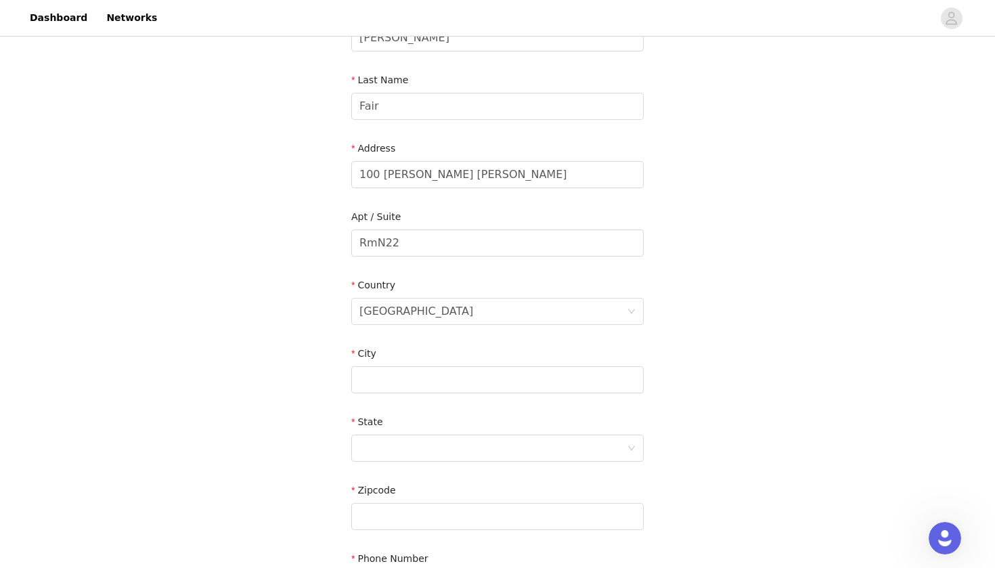
scroll to position [225, 0]
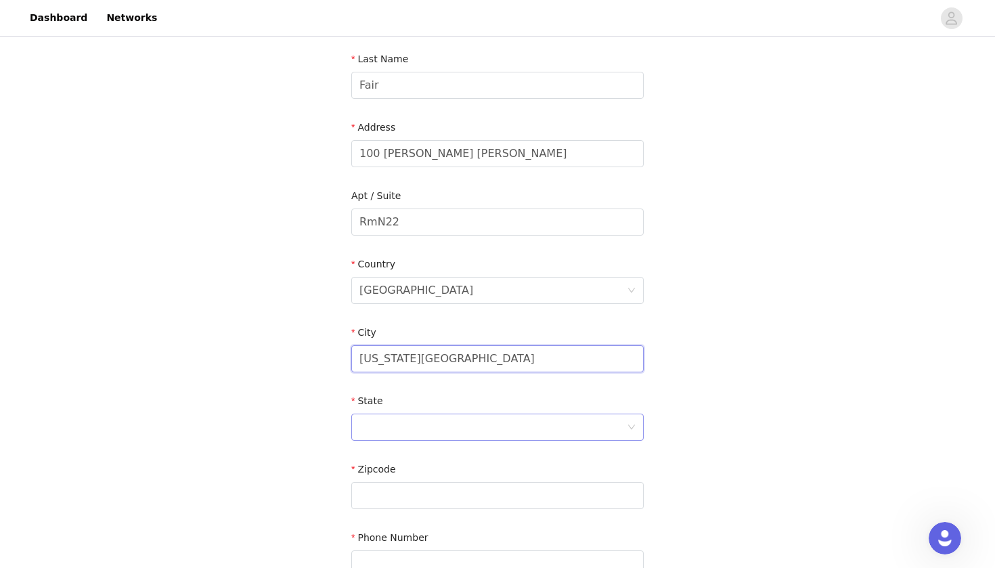
type input "[US_STATE][GEOGRAPHIC_DATA]"
click at [444, 435] on div at bounding box center [493, 427] width 267 height 26
click at [382, 510] on li "[US_STATE]" at bounding box center [497, 510] width 293 height 22
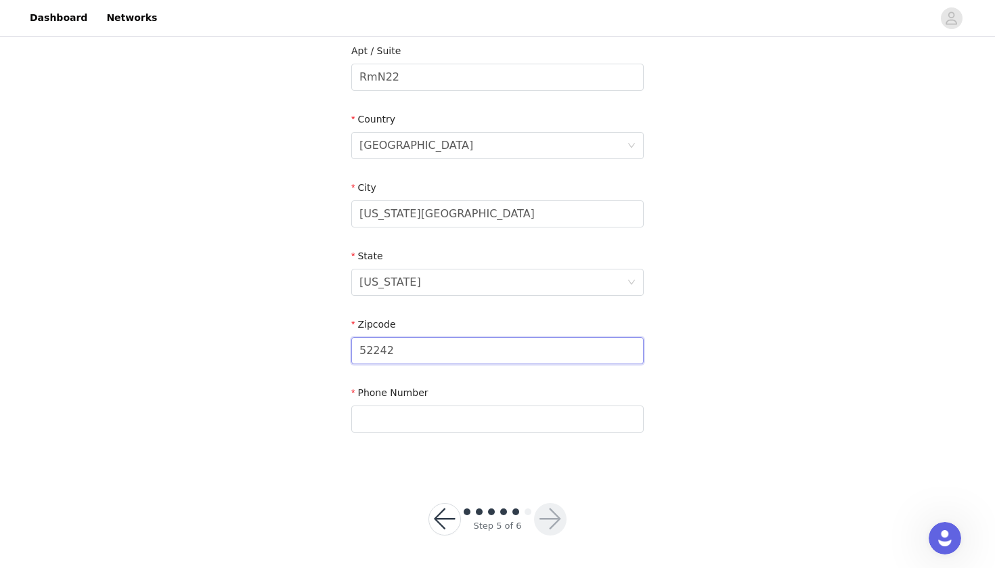
scroll to position [369, 0]
type input "52242"
type input "5154104664"
click at [561, 517] on button "button" at bounding box center [550, 520] width 33 height 33
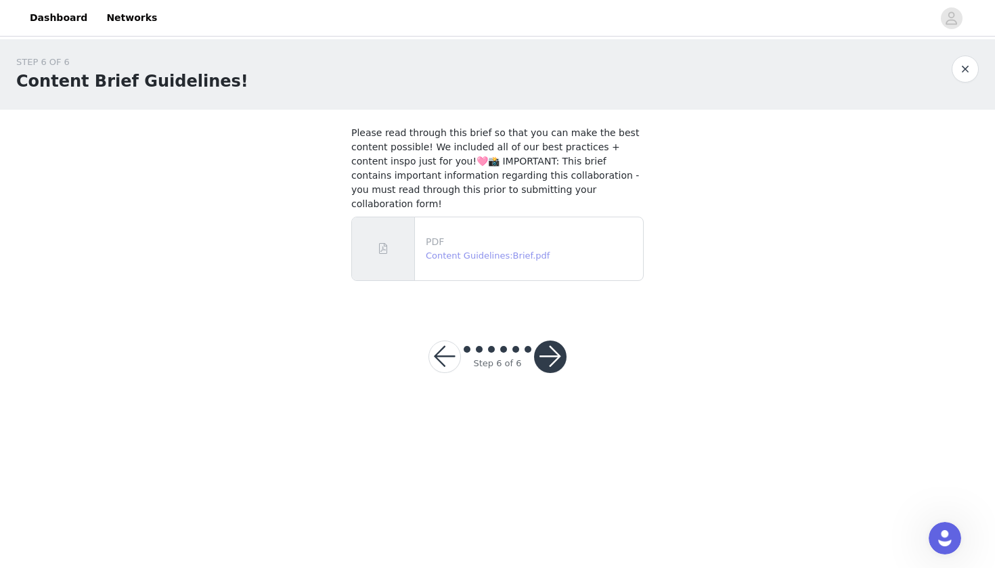
click at [507, 251] on link "Content Guidelines:Brief.pdf" at bounding box center [488, 256] width 124 height 10
click at [551, 343] on button "button" at bounding box center [550, 357] width 33 height 33
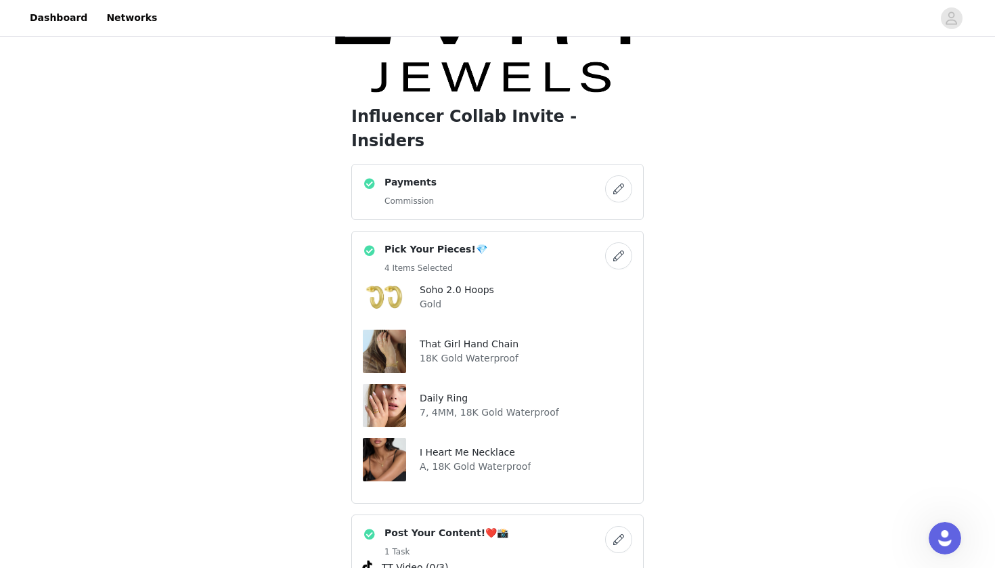
scroll to position [58, 0]
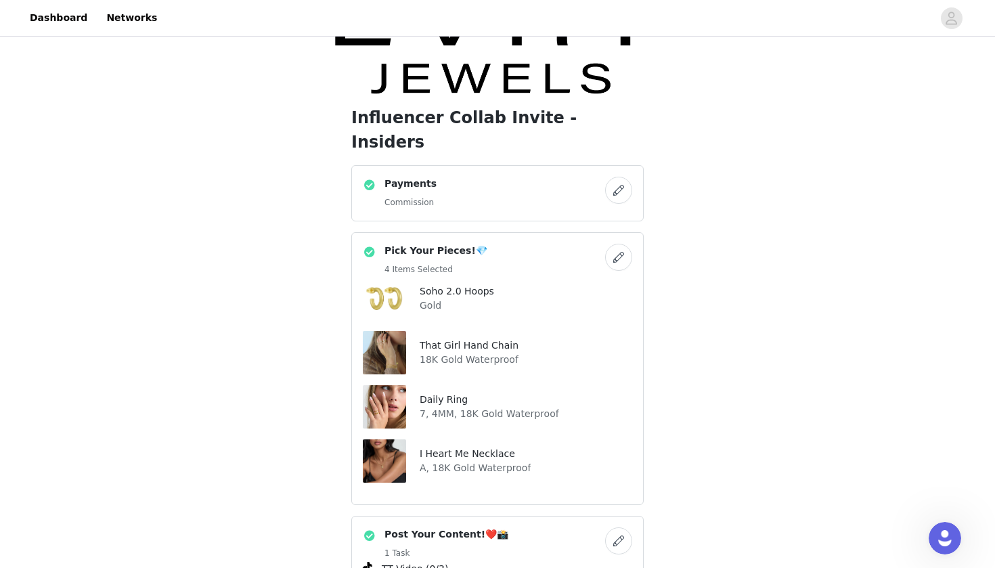
click at [619, 177] on button "button" at bounding box center [618, 190] width 27 height 27
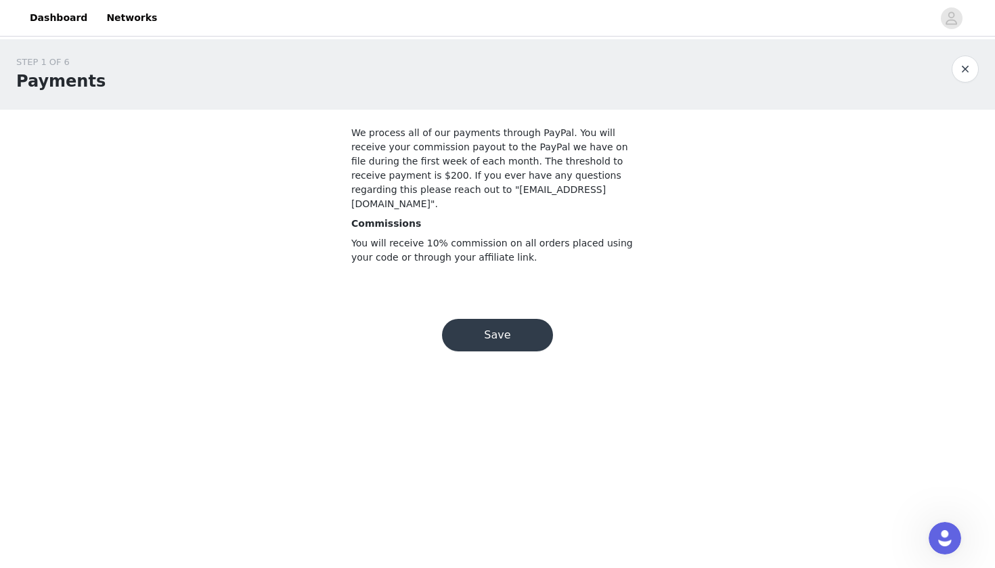
click at [509, 329] on button "Save" at bounding box center [497, 335] width 111 height 33
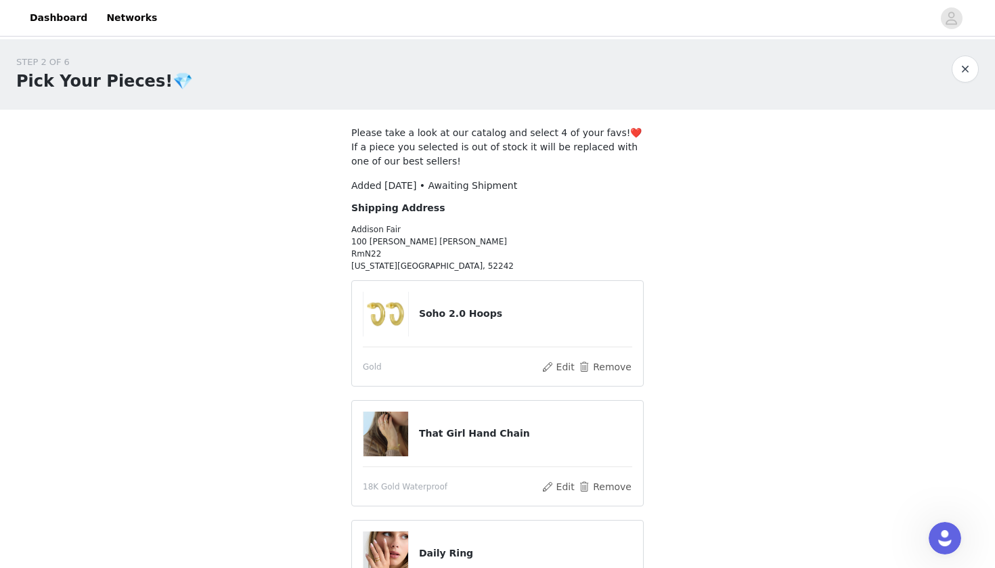
click at [968, 68] on button "button" at bounding box center [965, 69] width 27 height 27
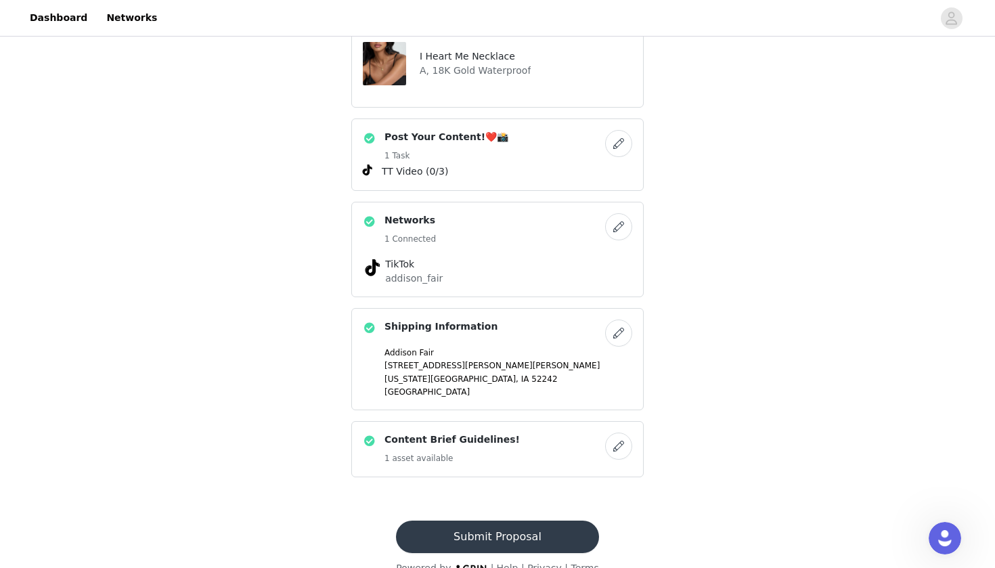
scroll to position [454, 0]
click at [517, 521] on button "Submit Proposal" at bounding box center [497, 537] width 202 height 33
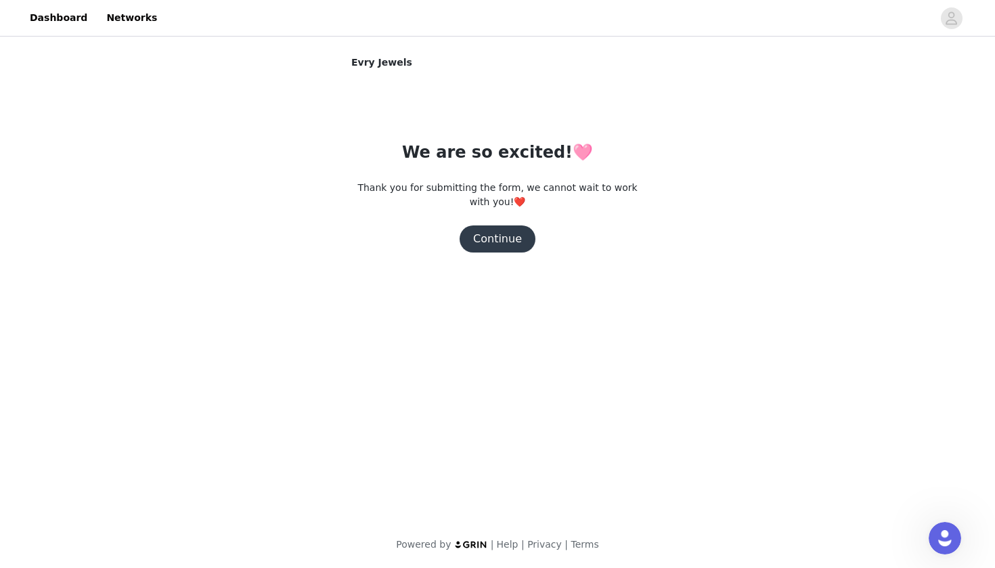
click at [506, 246] on button "Continue" at bounding box center [498, 239] width 76 height 27
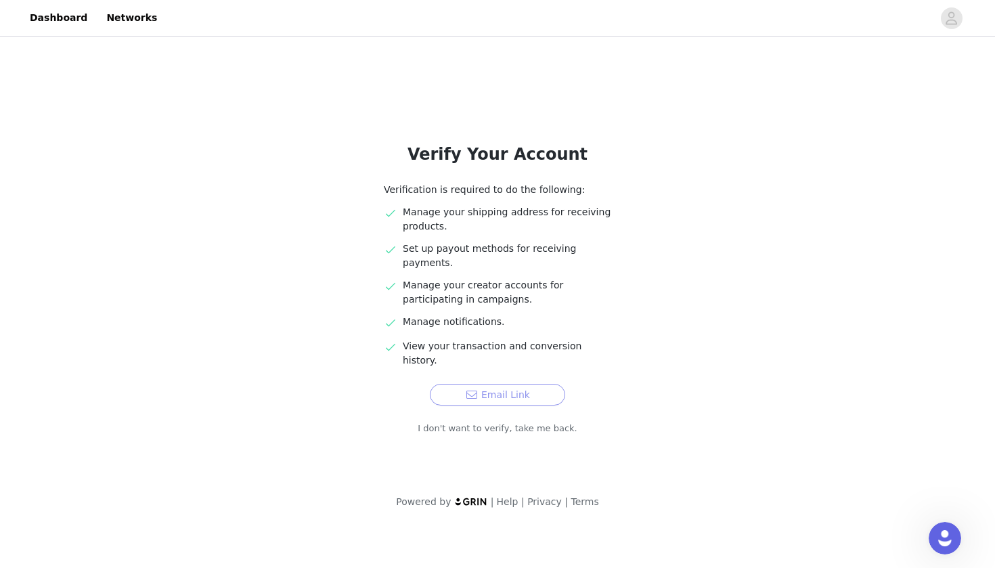
click at [545, 384] on button "Email Link" at bounding box center [497, 395] width 135 height 22
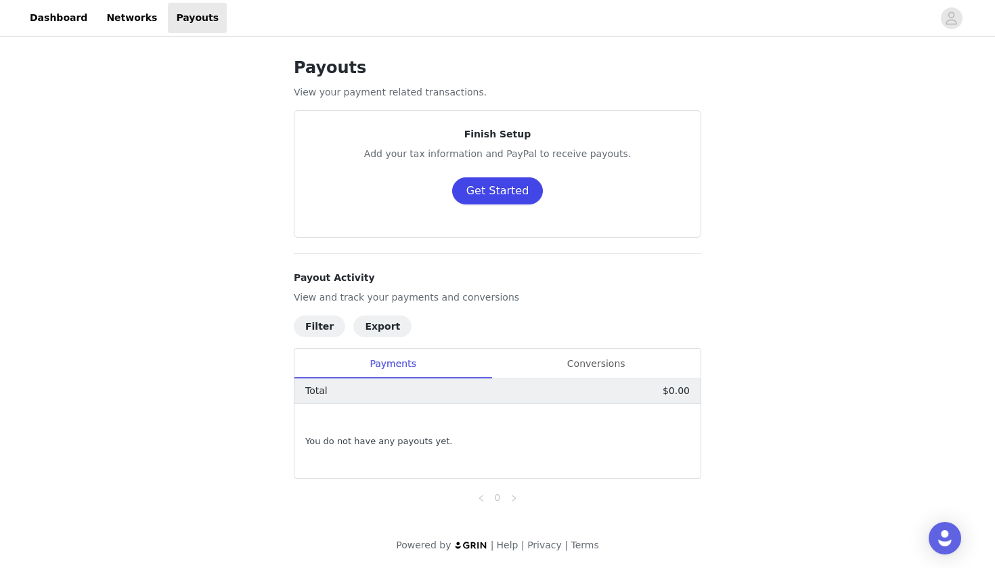
click at [518, 196] on button "Get Started" at bounding box center [497, 190] width 91 height 27
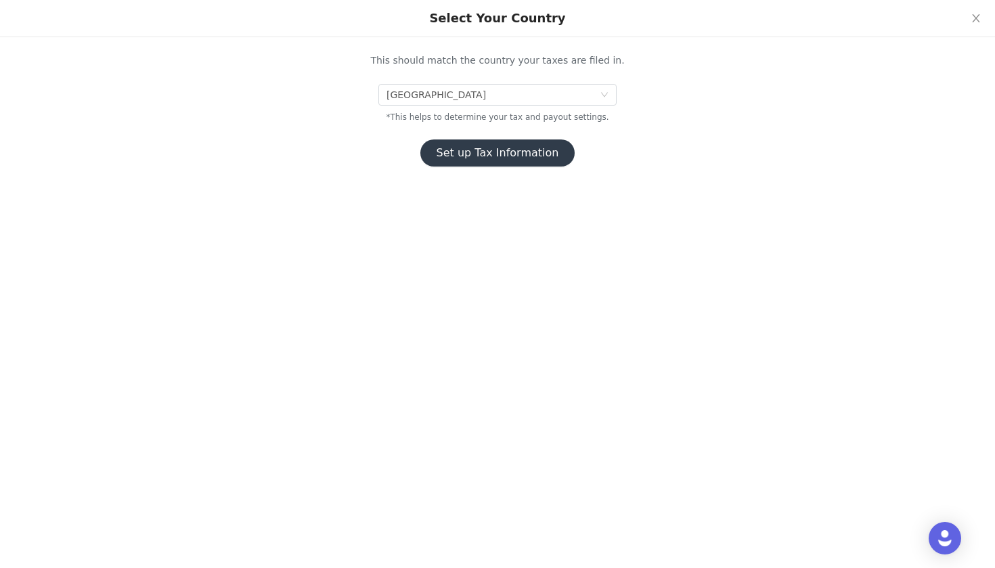
click at [511, 153] on button "Set up Tax Information" at bounding box center [498, 153] width 155 height 27
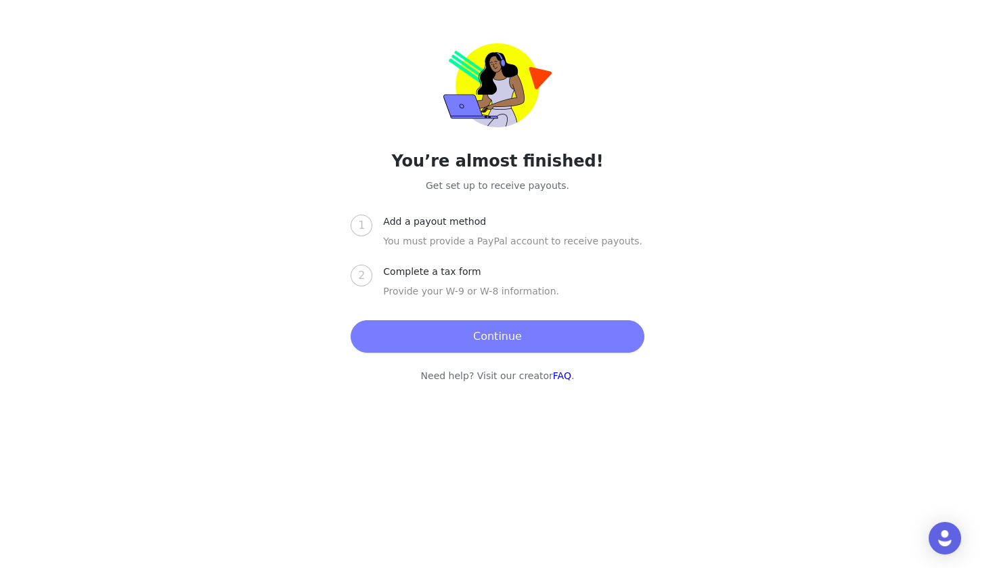
click at [494, 344] on button "Continue" at bounding box center [497, 336] width 293 height 33
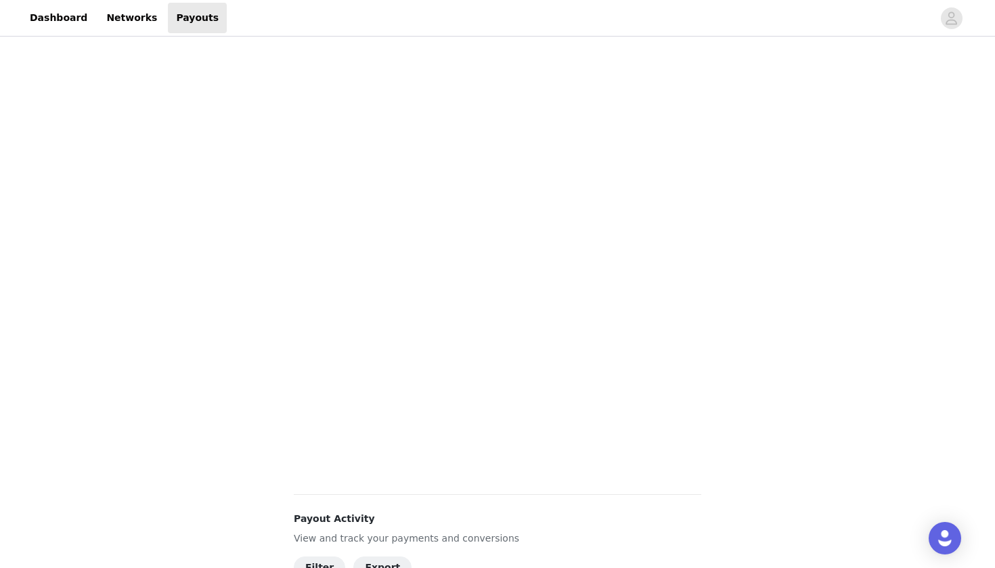
scroll to position [275, 0]
